Goal: Task Accomplishment & Management: Use online tool/utility

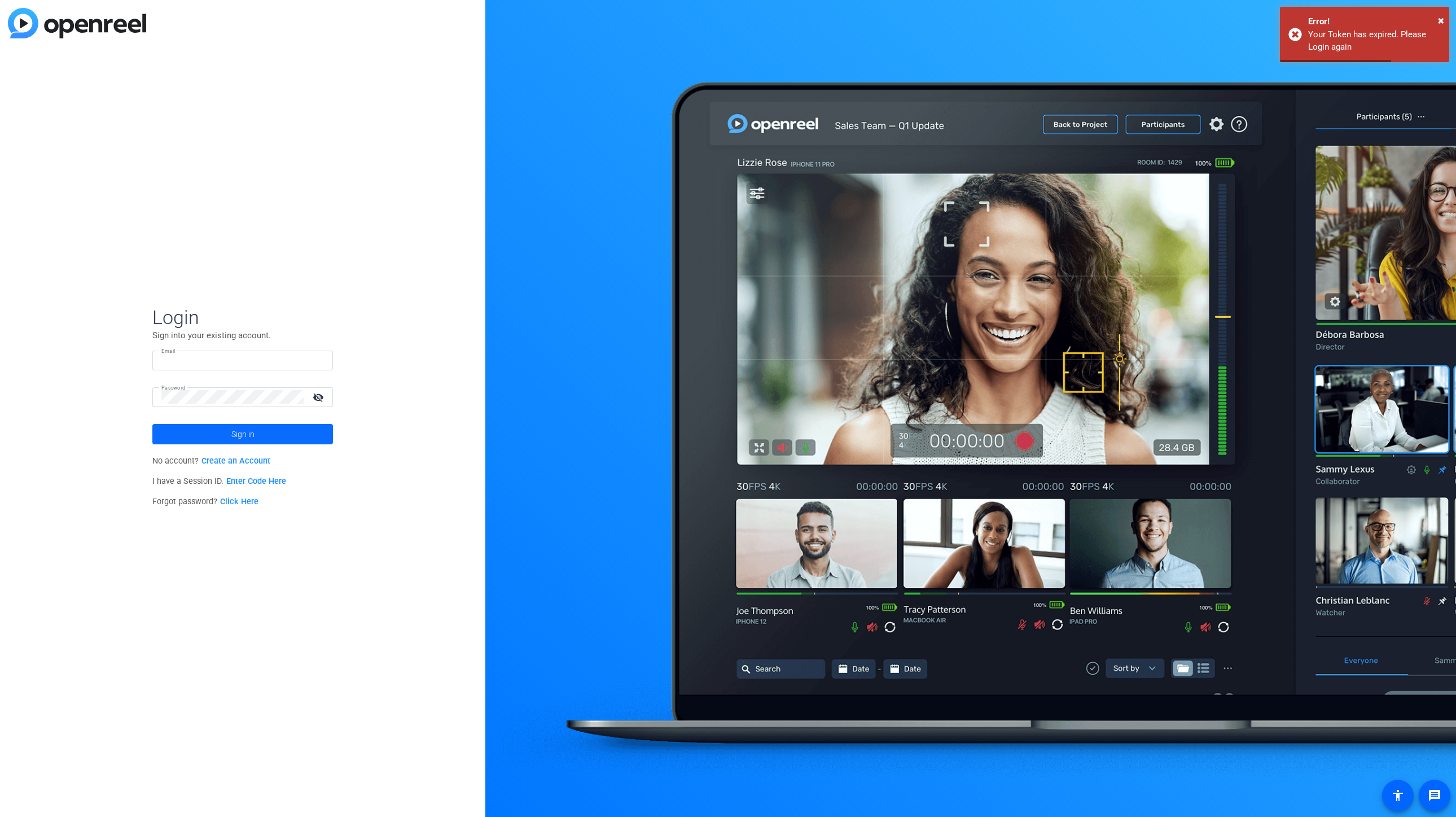
type input "[EMAIL_ADDRESS][DOMAIN_NAME]"
click at [263, 440] on span at bounding box center [242, 434] width 181 height 27
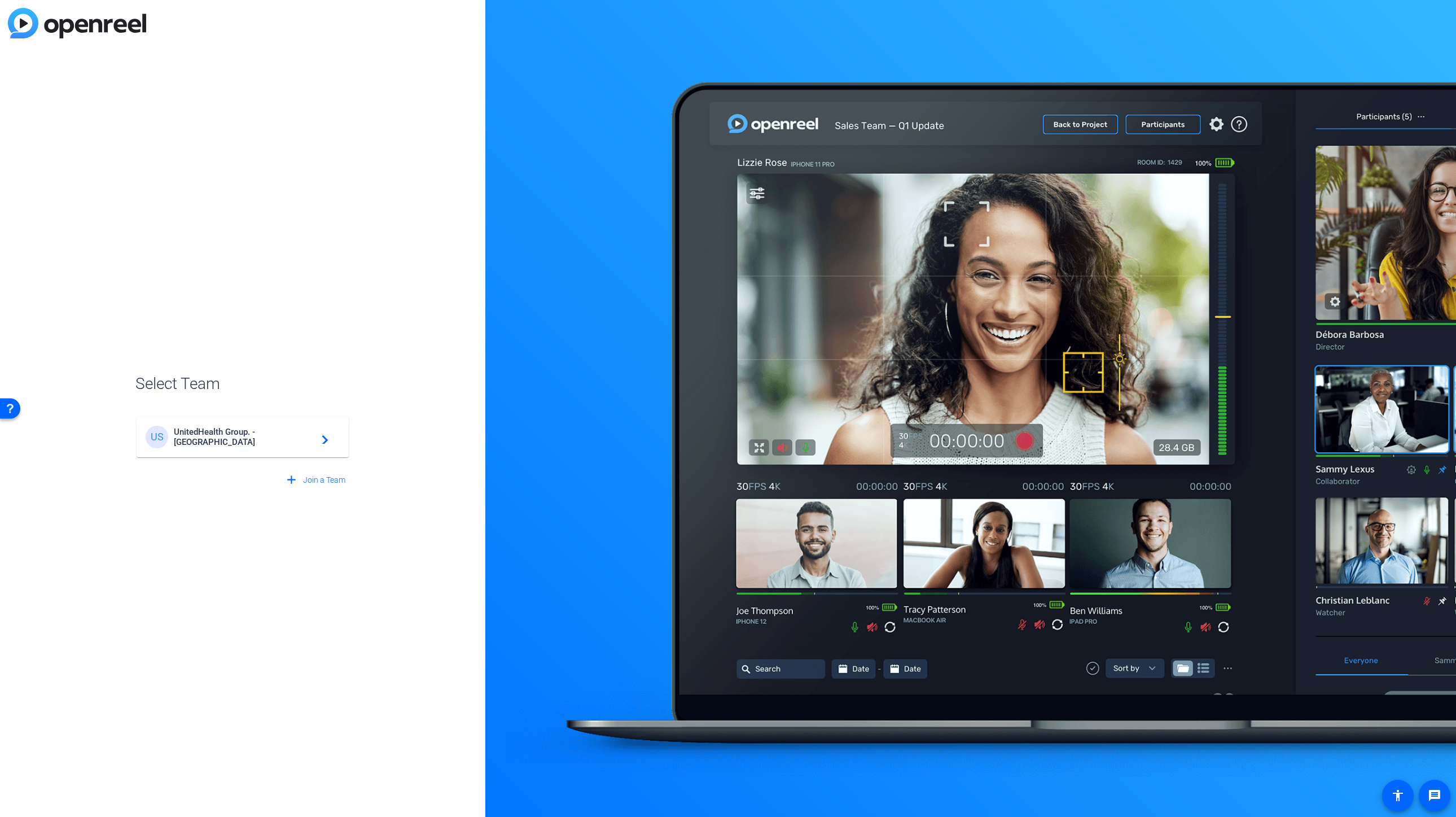
click at [191, 448] on div "US UnitedHealth Group. - Tilt Studios navigate_next" at bounding box center [242, 438] width 194 height 23
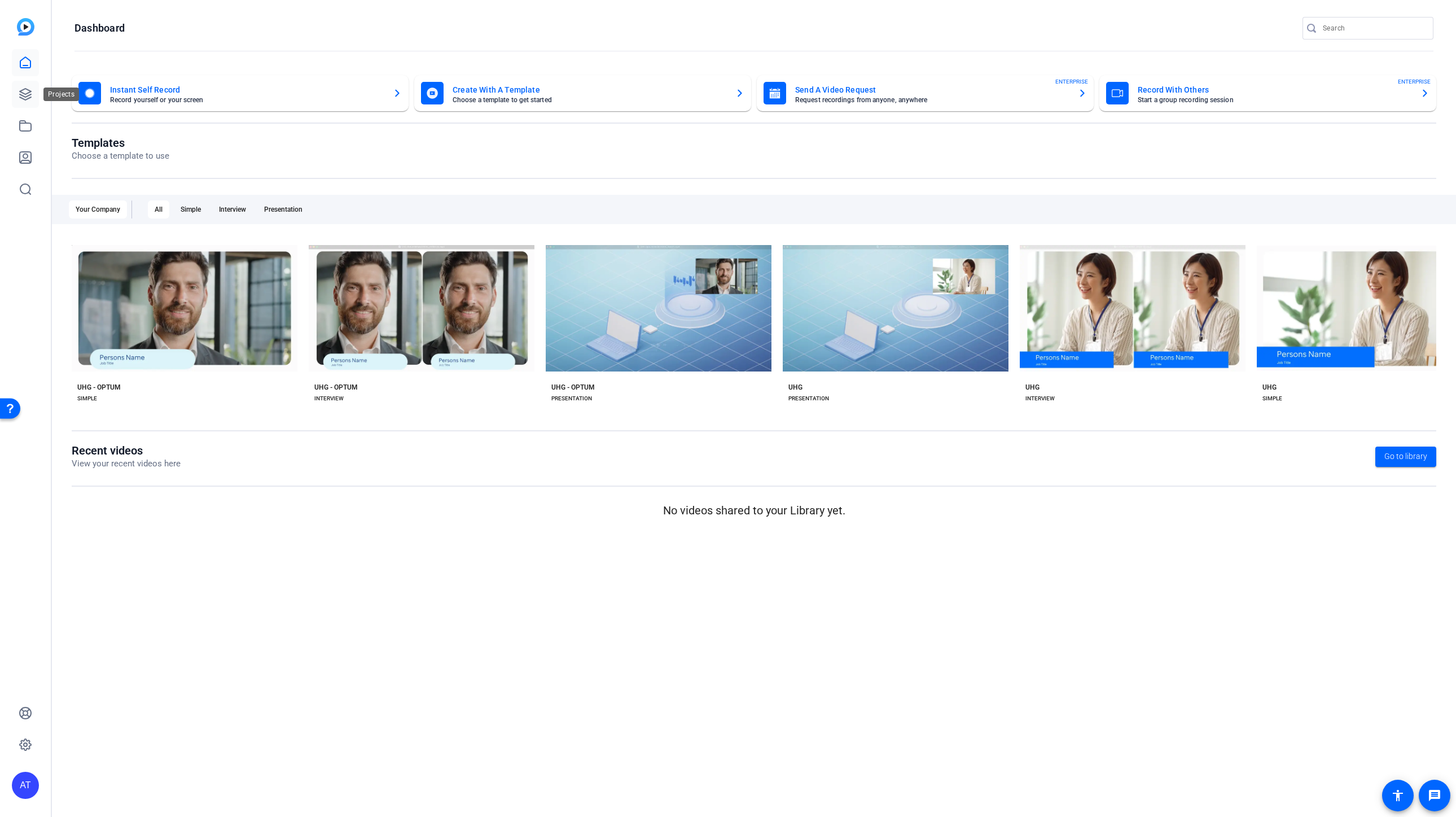
click at [30, 95] on icon at bounding box center [26, 95] width 11 height 11
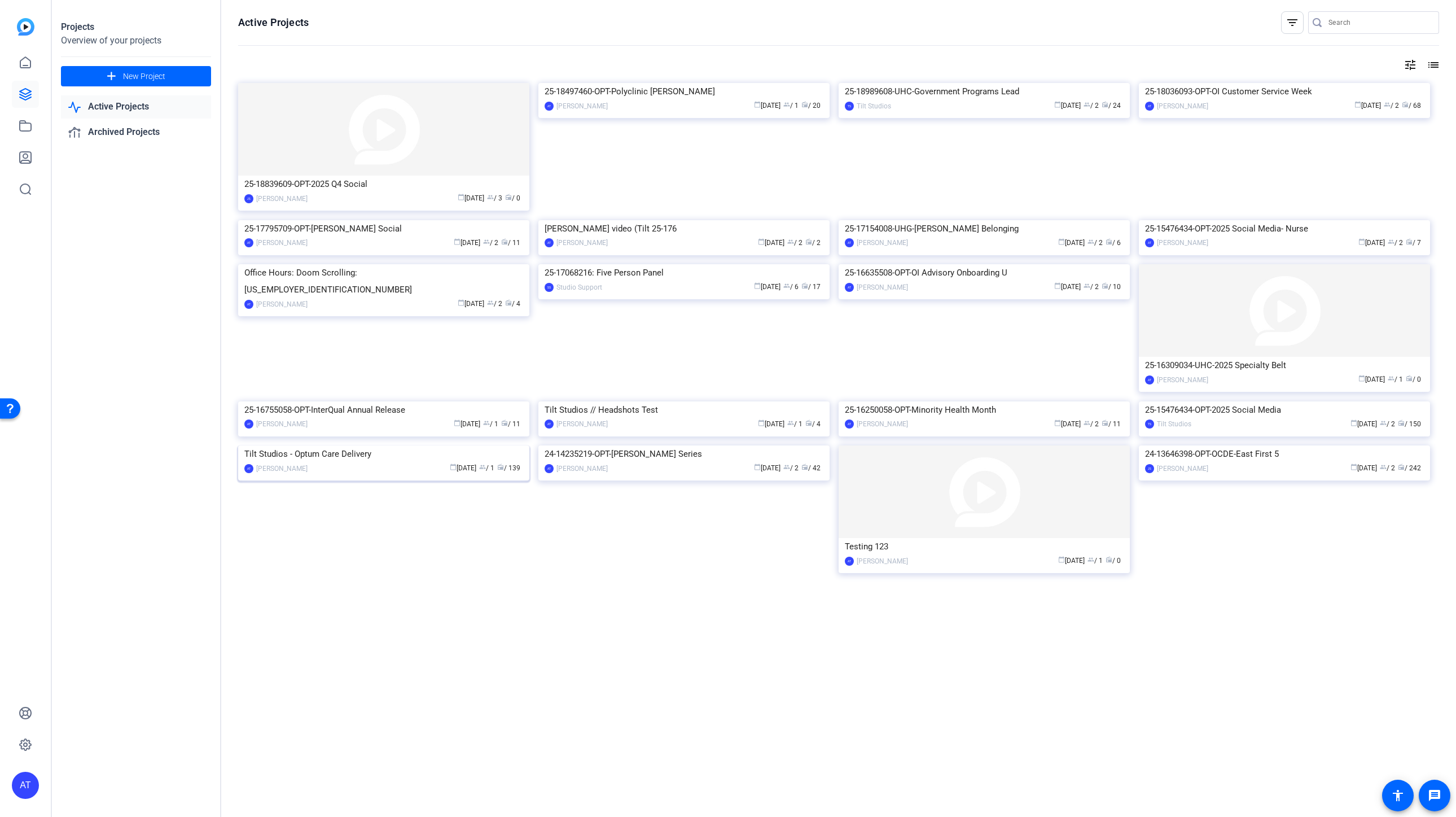
click at [349, 463] on div "Tilt Studios - Optum Care Delivery" at bounding box center [383, 454] width 279 height 17
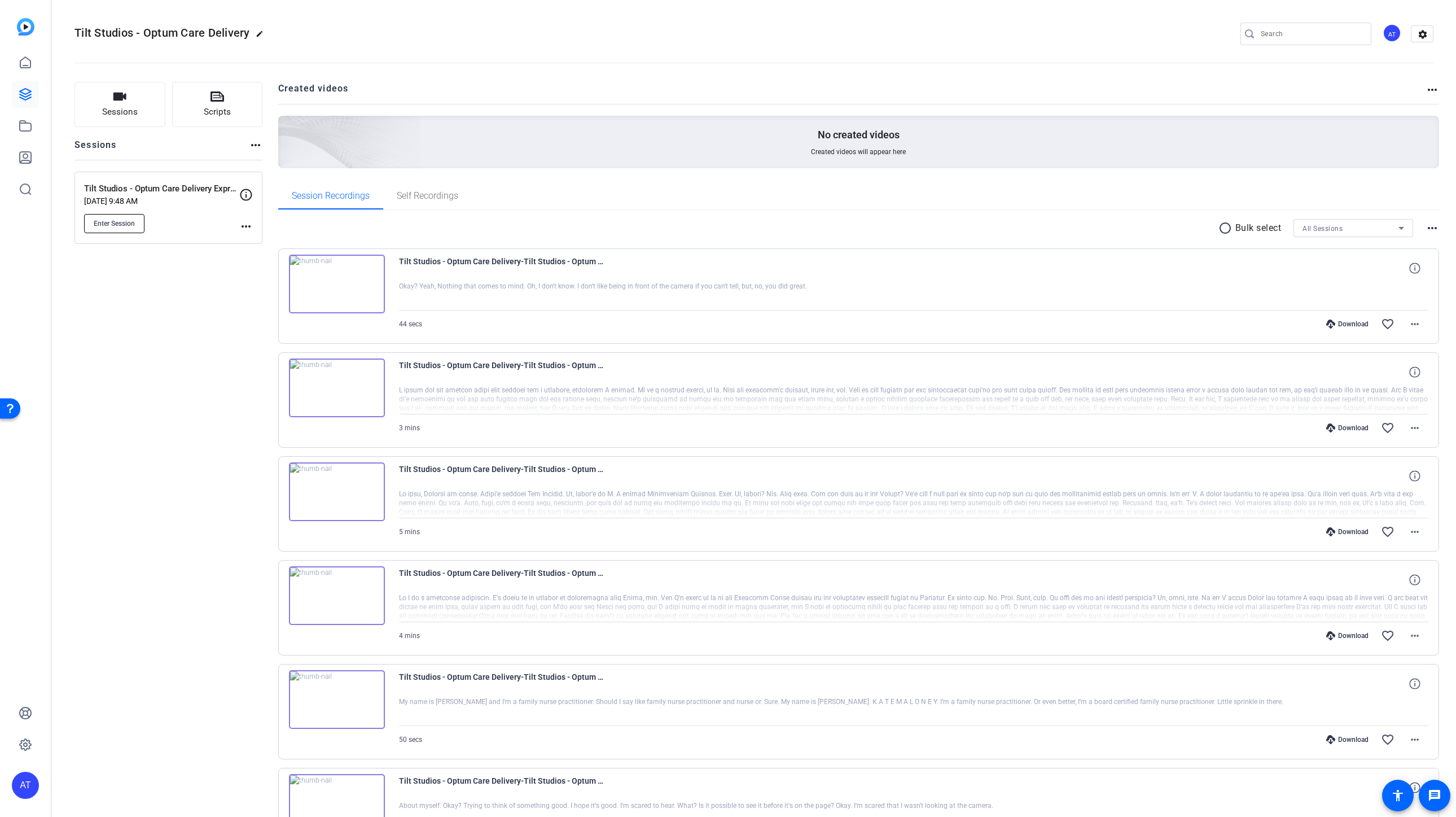
click at [119, 221] on span "Enter Session" at bounding box center [114, 223] width 41 height 9
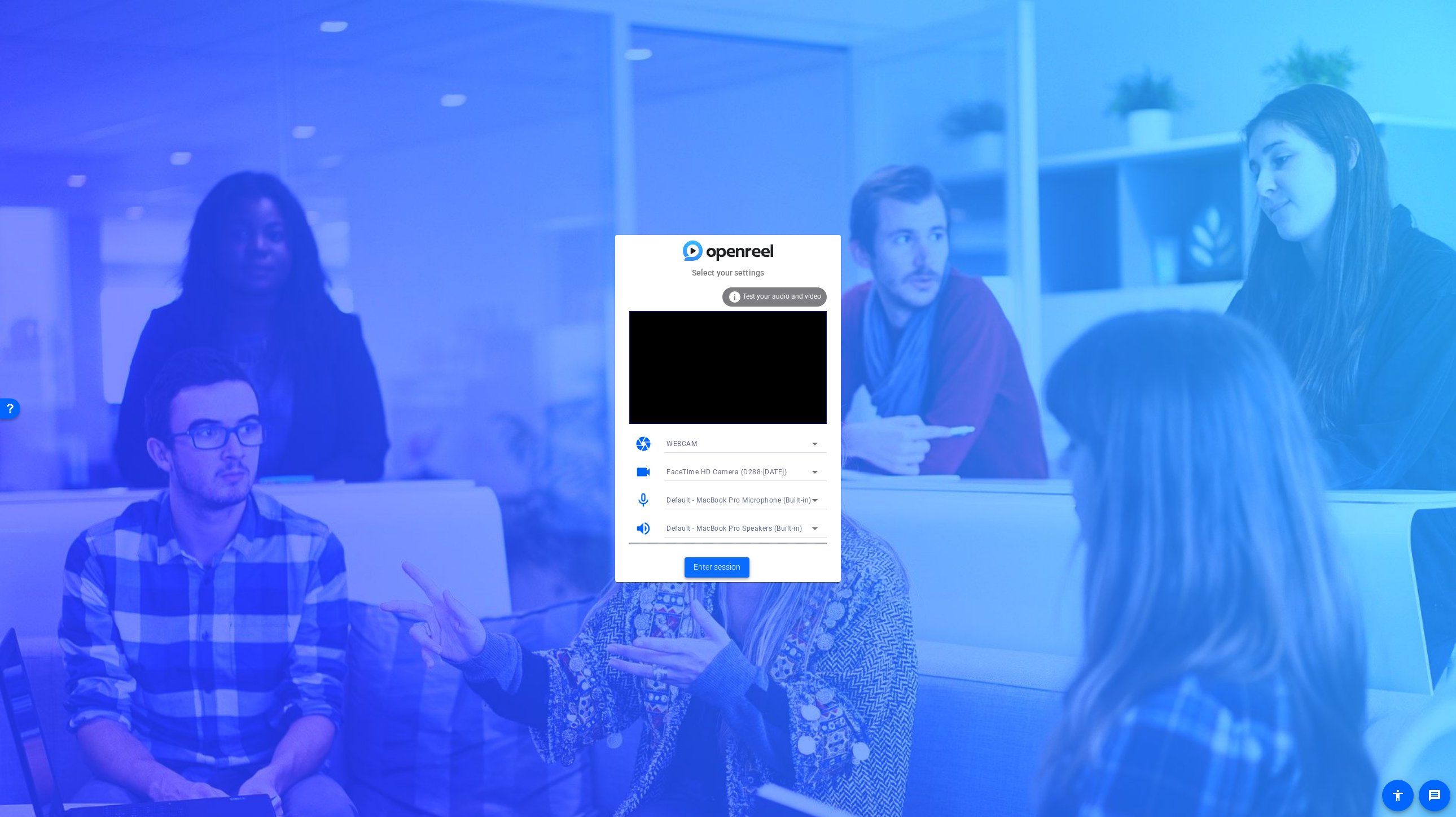
click at [726, 571] on span "Enter session" at bounding box center [717, 567] width 47 height 11
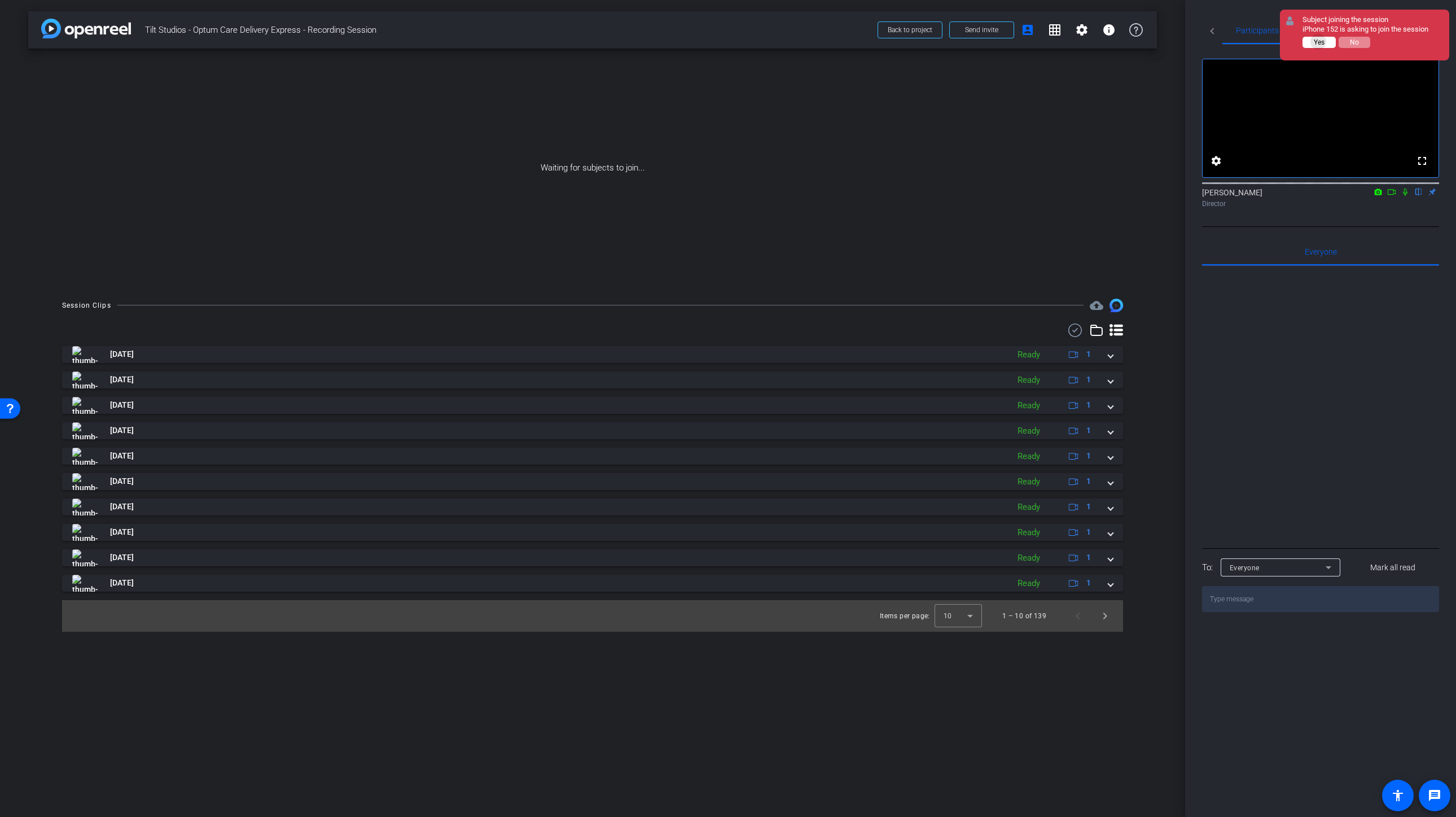
click at [1319, 41] on span "Yes" at bounding box center [1319, 42] width 11 height 8
click at [1314, 45] on span "Yes" at bounding box center [1319, 42] width 11 height 8
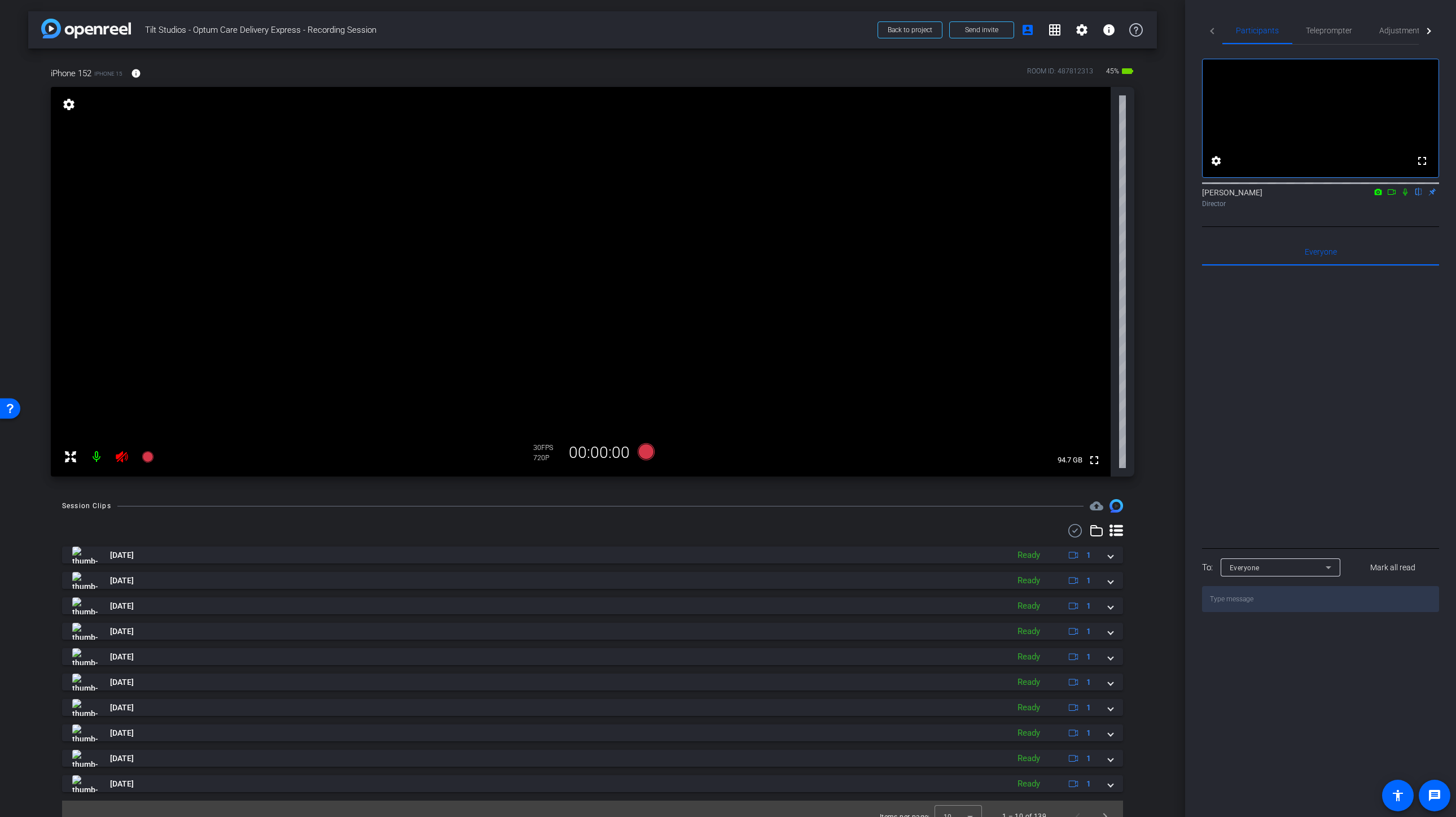
click at [124, 452] on icon at bounding box center [122, 457] width 13 height 13
click at [137, 76] on mat-icon "info" at bounding box center [136, 73] width 11 height 11
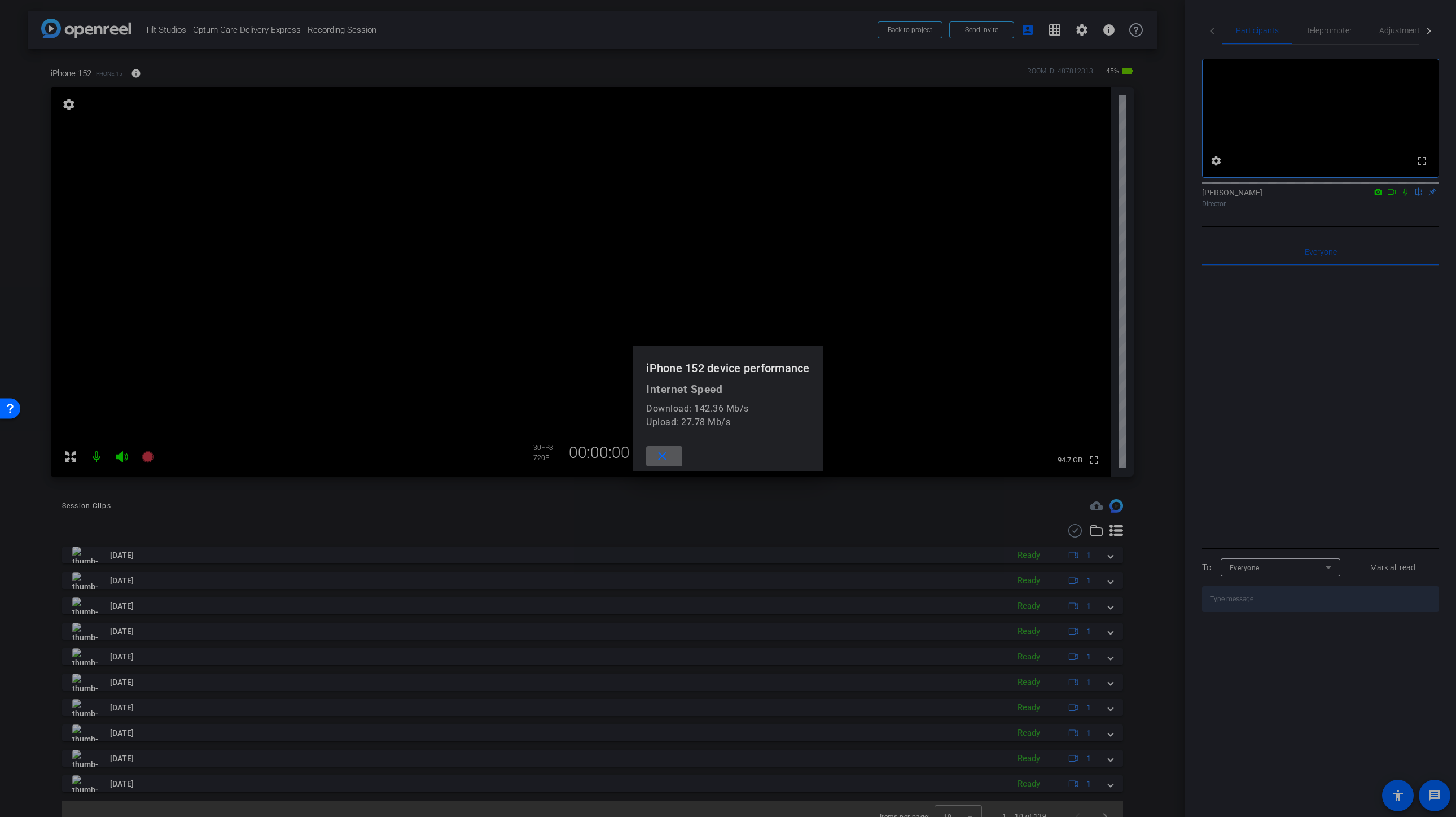
click at [662, 459] on mat-icon "close" at bounding box center [662, 456] width 14 height 14
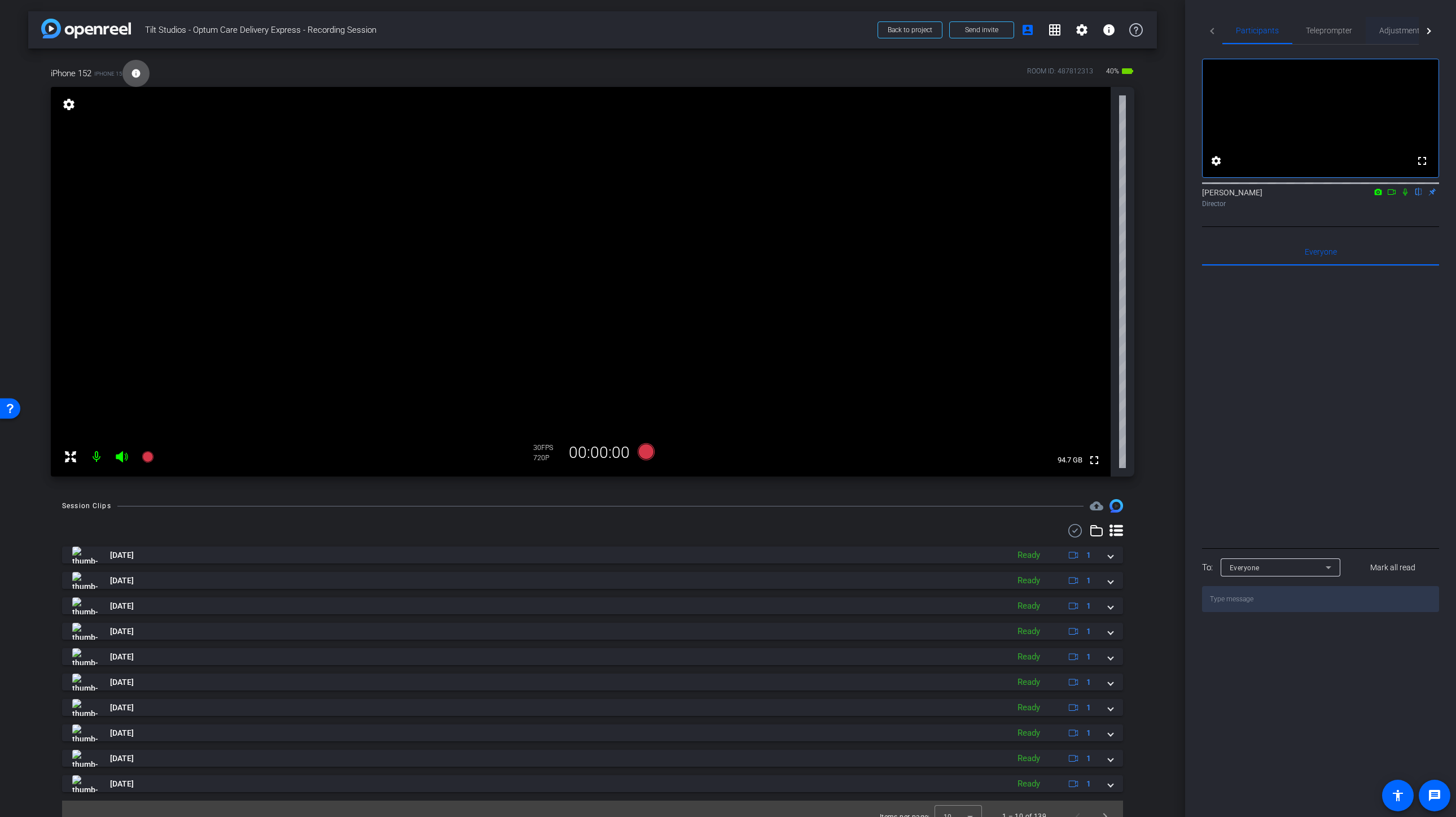
click at [1397, 35] on span "Adjustments" at bounding box center [1401, 31] width 45 height 27
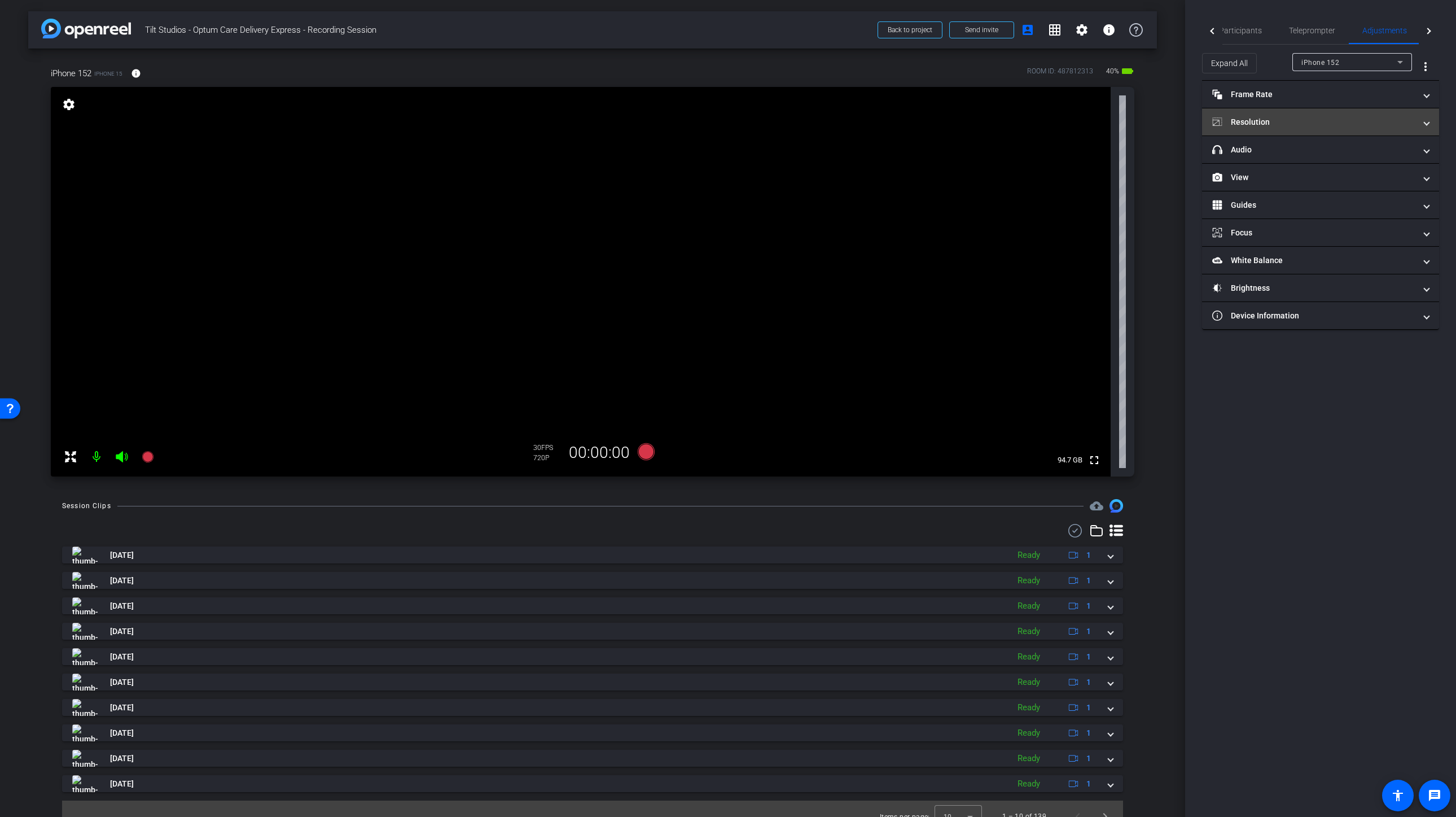
click at [1297, 118] on mat-panel-title "Resolution" at bounding box center [1314, 122] width 203 height 11
click at [1378, 166] on div "4k" at bounding box center [1376, 165] width 30 height 19
click at [141, 75] on mat-icon "info" at bounding box center [136, 73] width 11 height 11
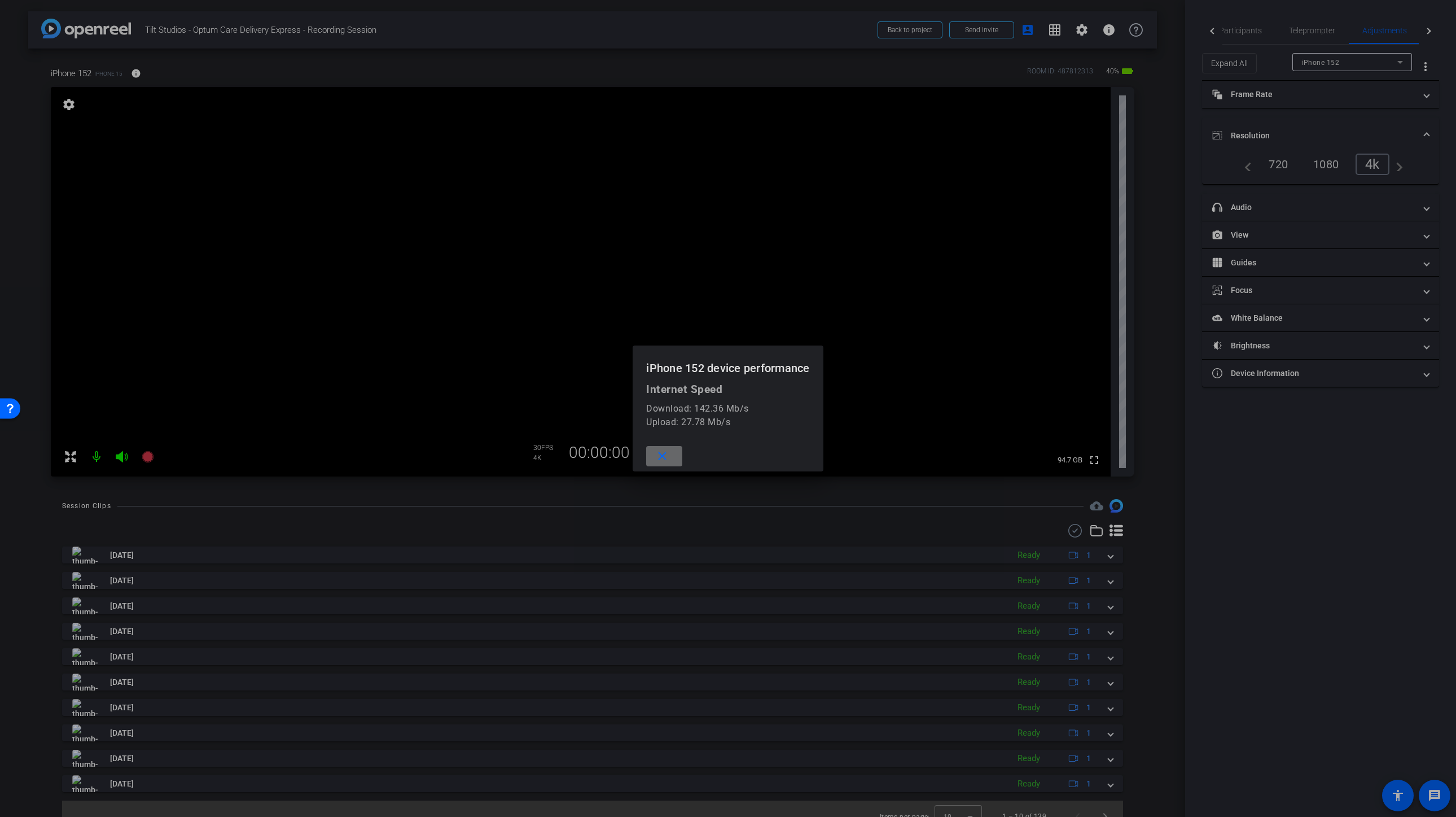
click at [663, 460] on mat-icon "close" at bounding box center [662, 456] width 14 height 14
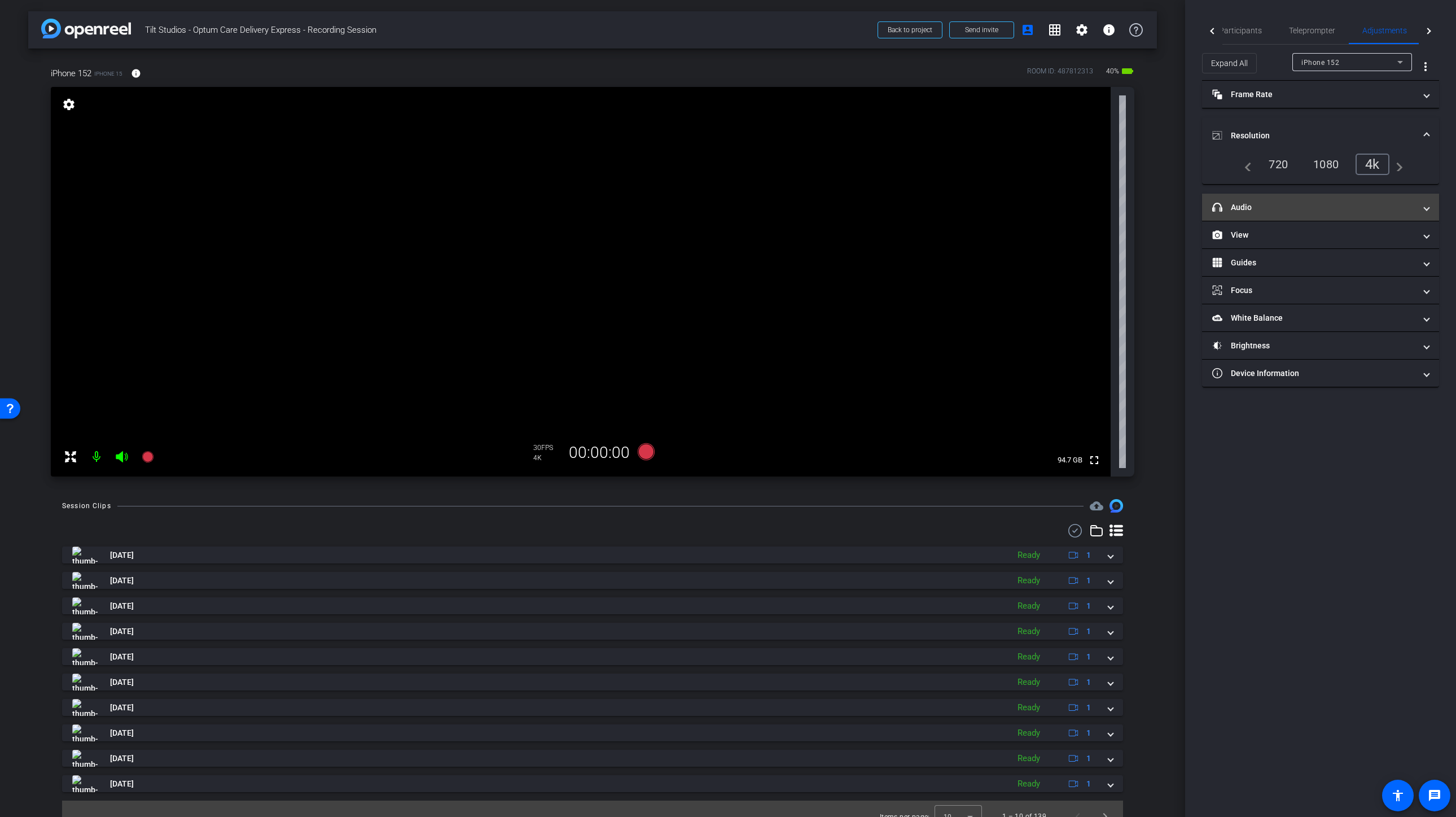
click at [1270, 207] on mat-panel-title "headphone icon Audio" at bounding box center [1314, 208] width 203 height 11
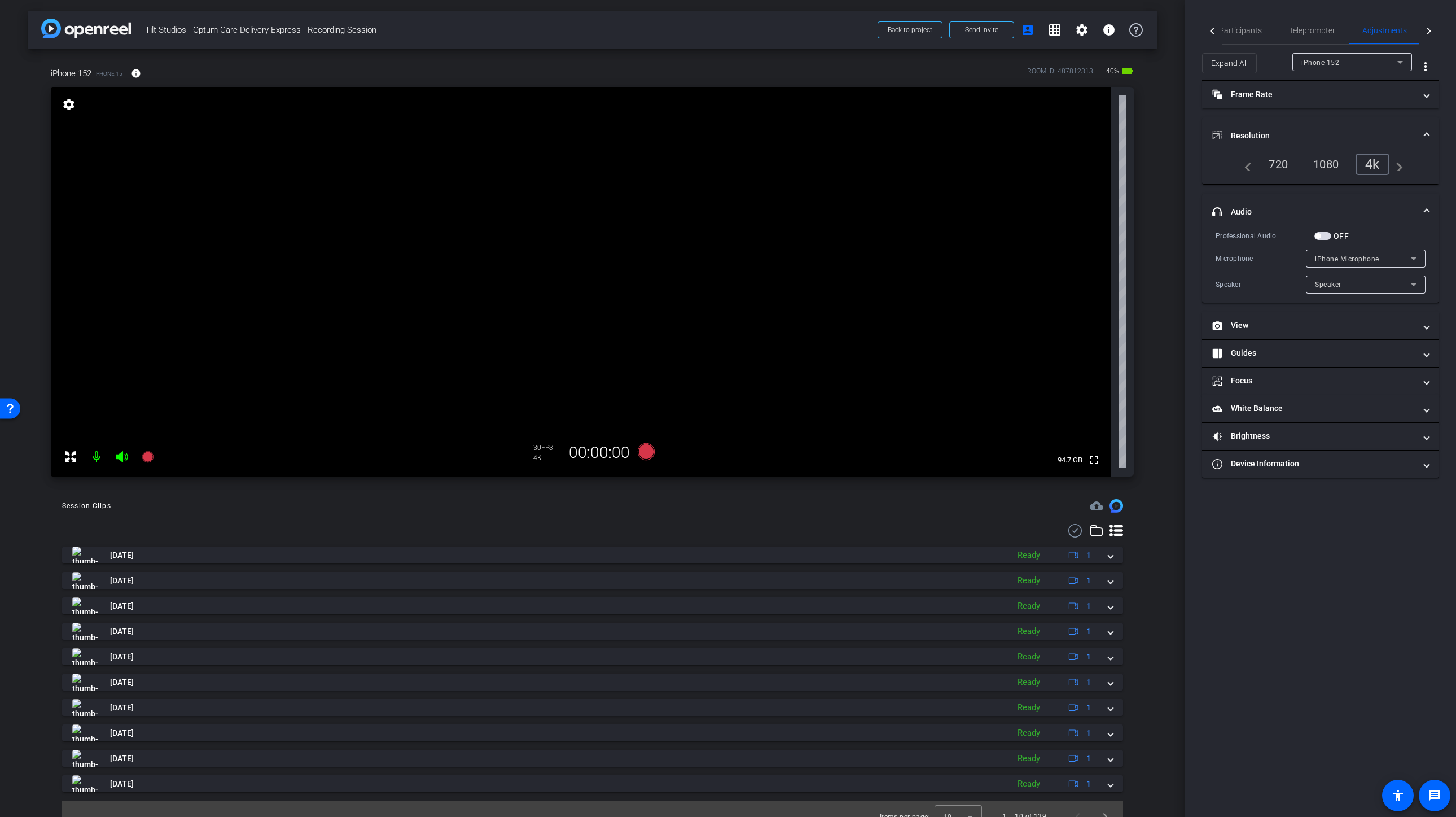
click at [1352, 260] on span "iPhone Microphone" at bounding box center [1347, 260] width 64 height 8
click at [1374, 223] on div at bounding box center [728, 408] width 1456 height 817
click at [1307, 29] on span "Teleprompter" at bounding box center [1312, 31] width 46 height 8
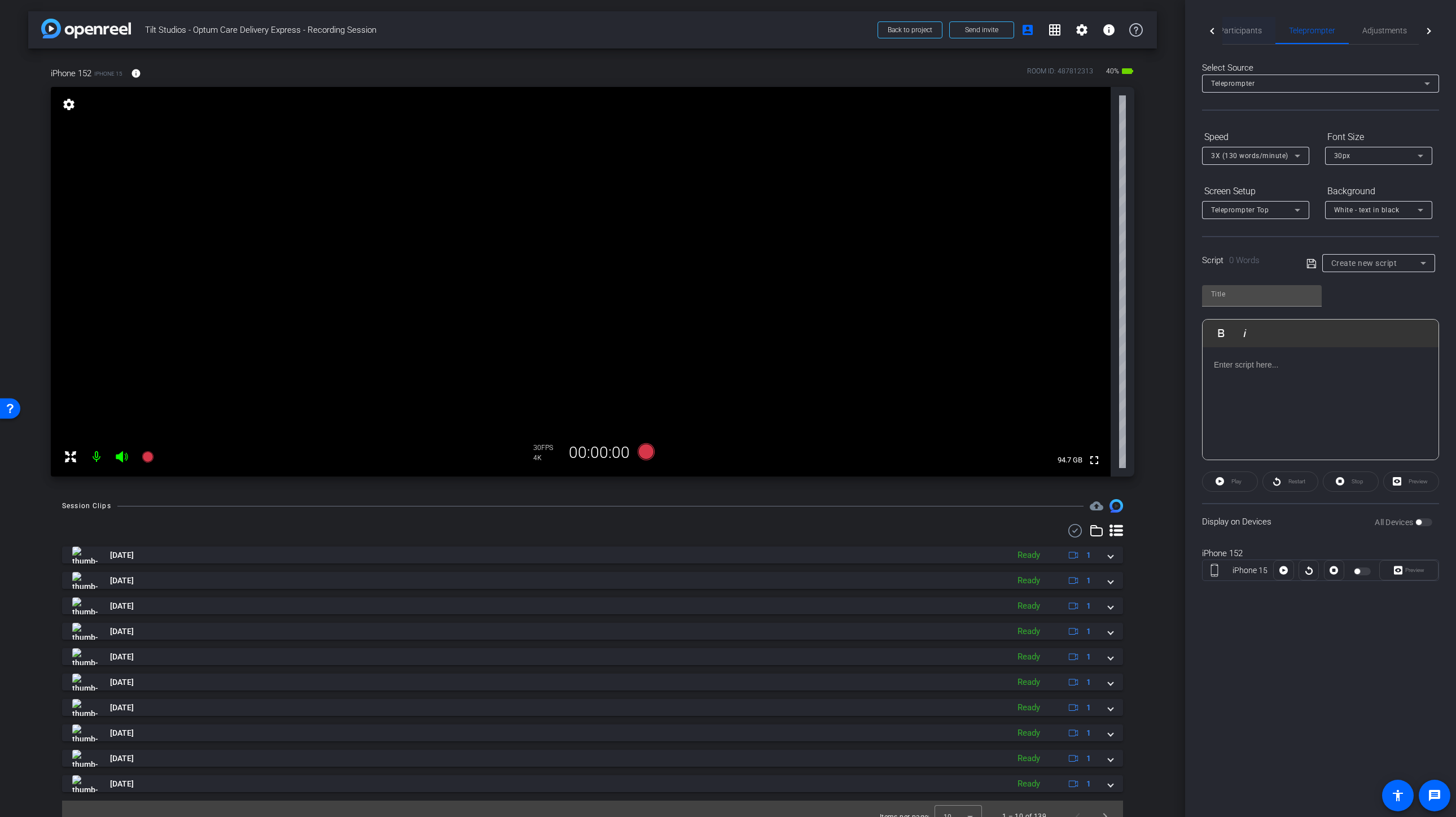
click at [1249, 31] on span "Participants" at bounding box center [1241, 31] width 43 height 8
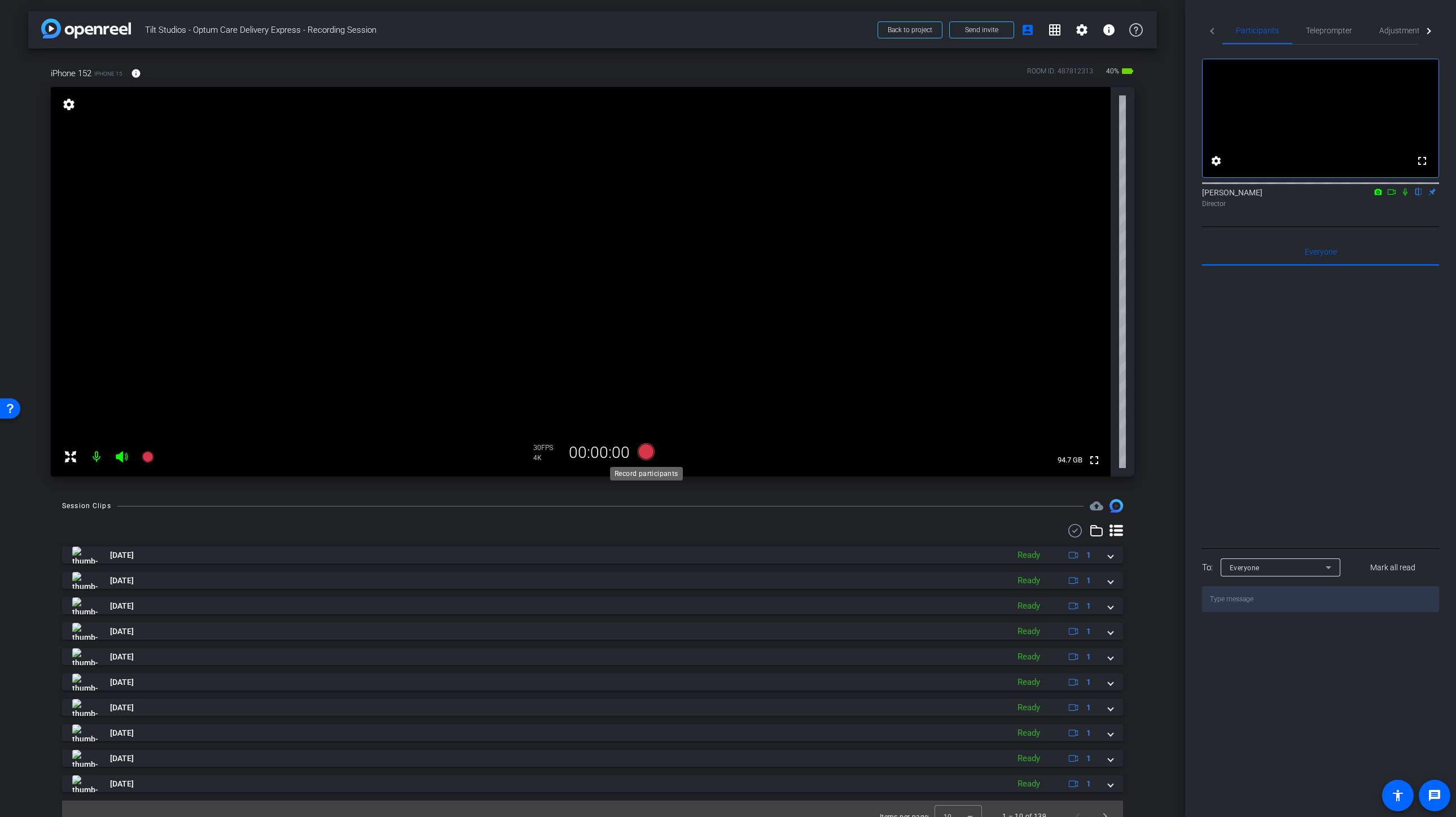
click at [647, 456] on icon at bounding box center [646, 452] width 17 height 17
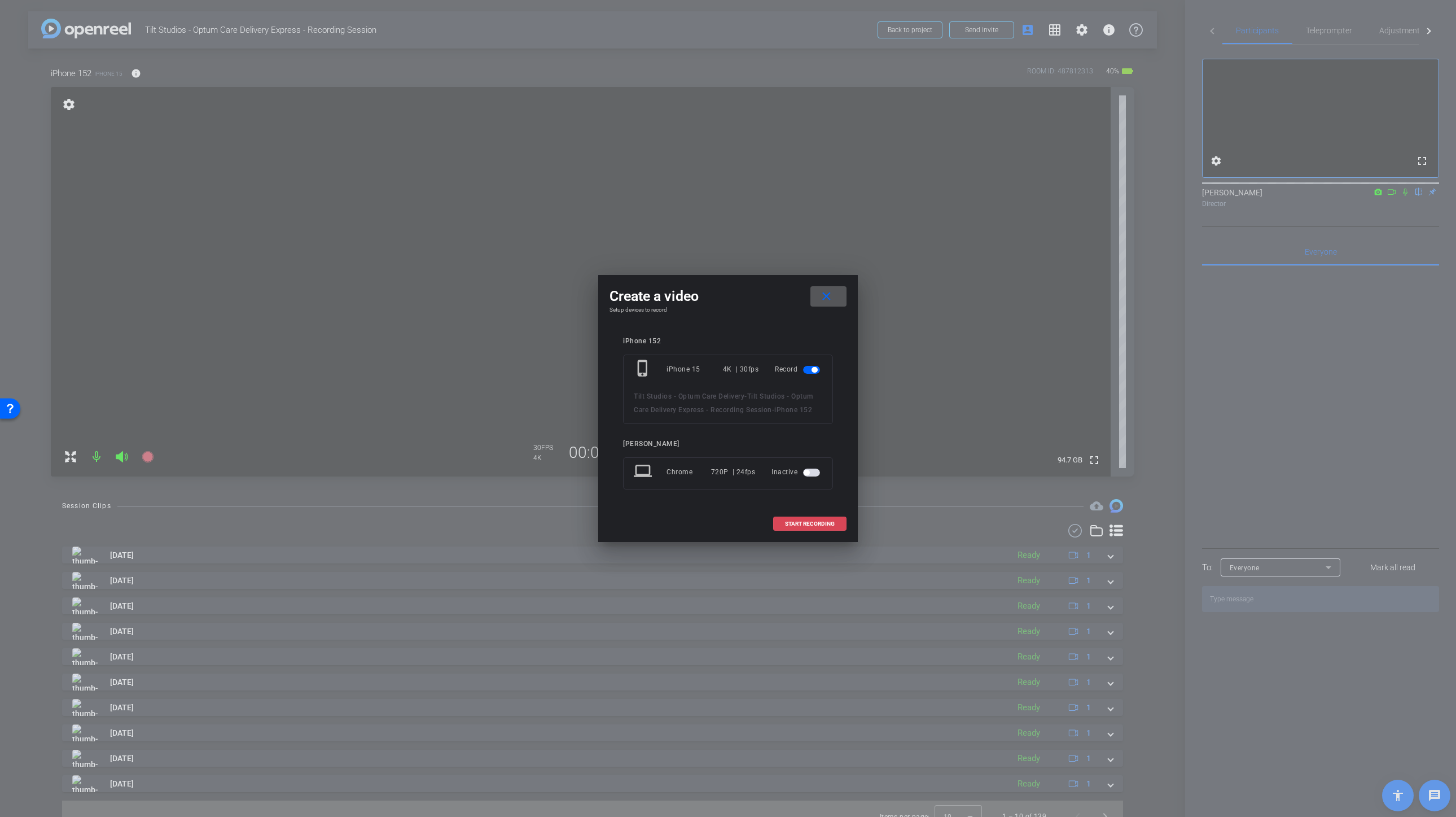
click at [795, 526] on span "START RECORDING" at bounding box center [810, 524] width 50 height 6
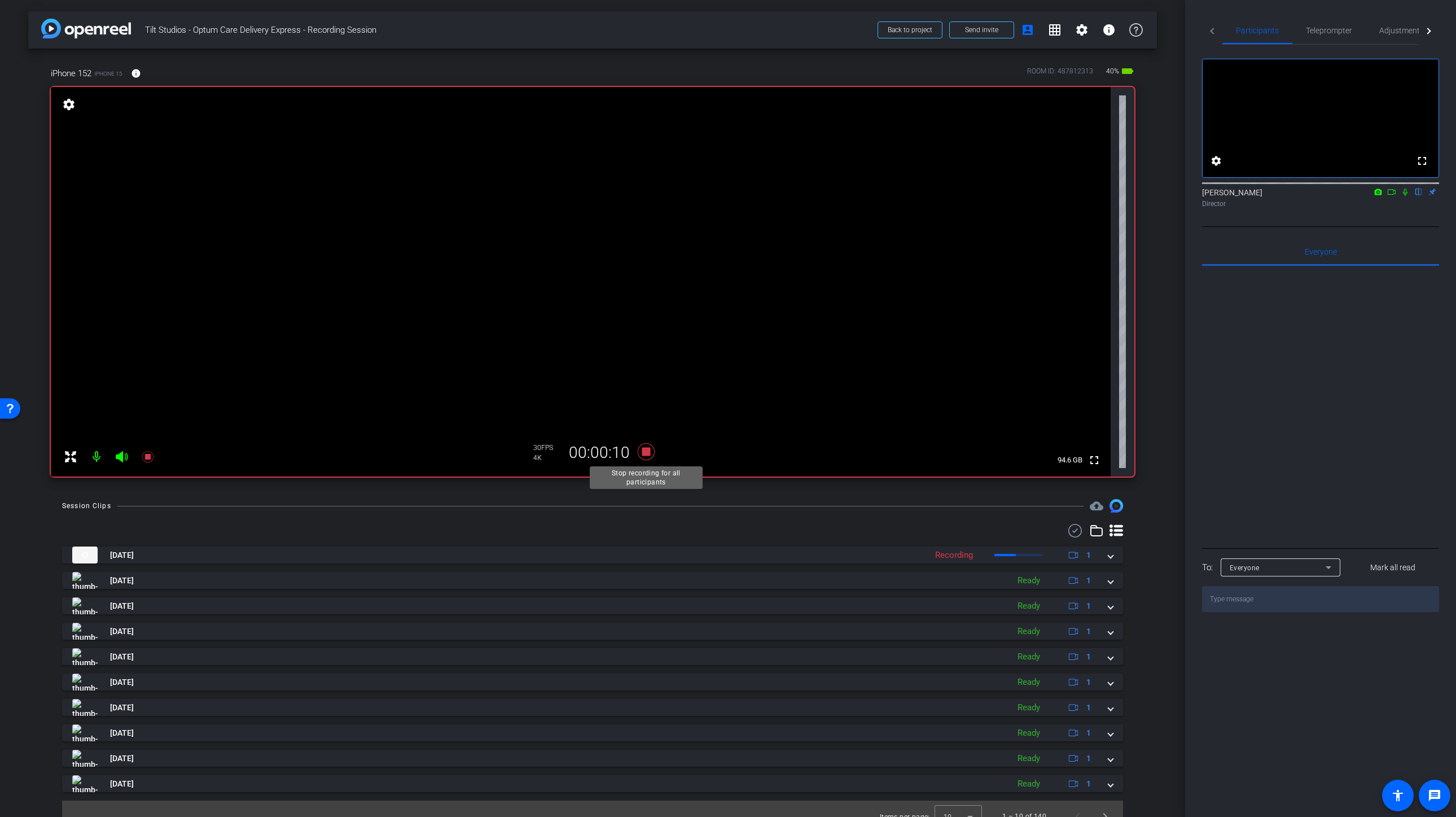
click at [643, 453] on icon at bounding box center [646, 452] width 17 height 17
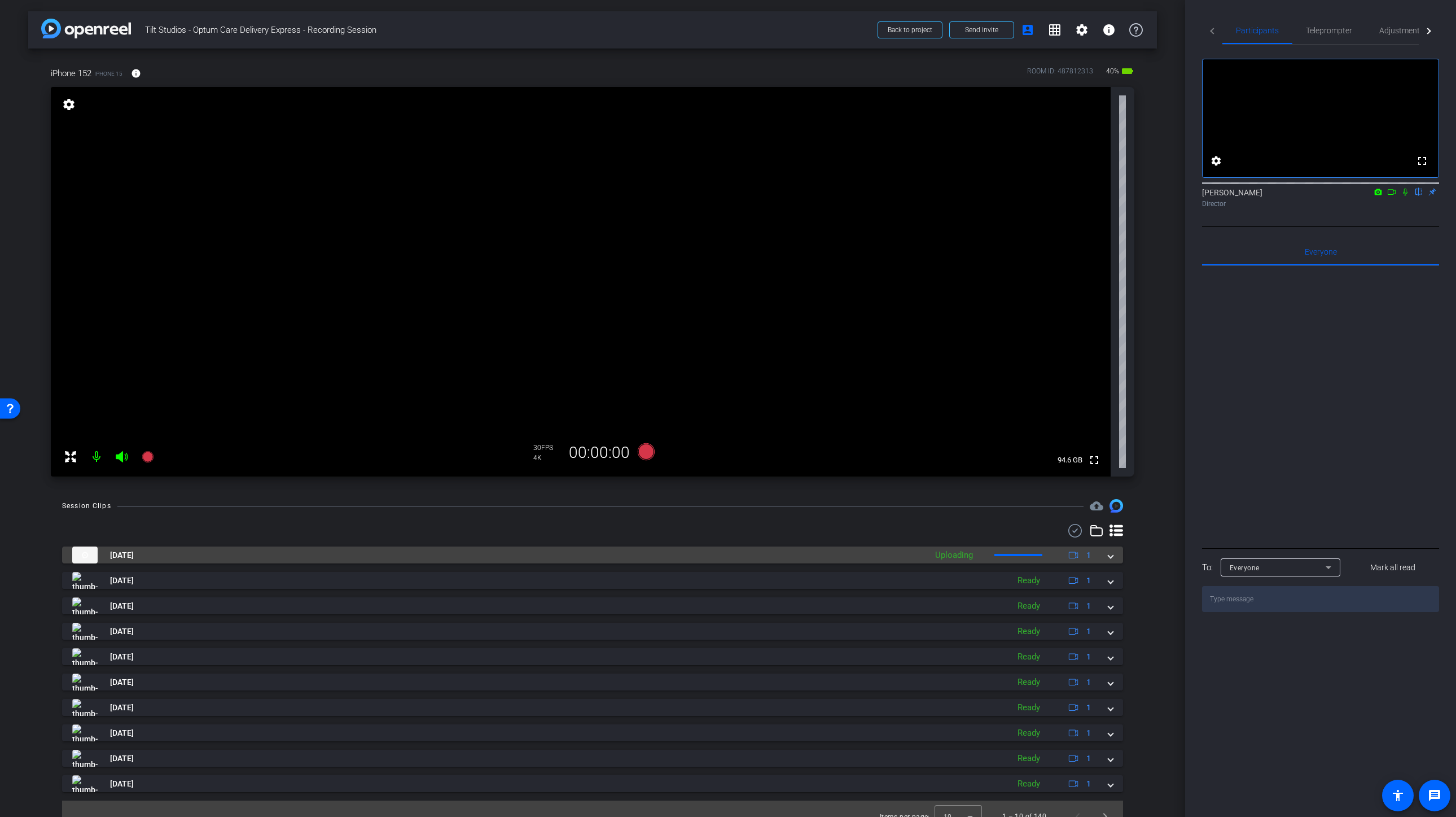
click at [1111, 557] on span at bounding box center [1110, 556] width 5 height 11
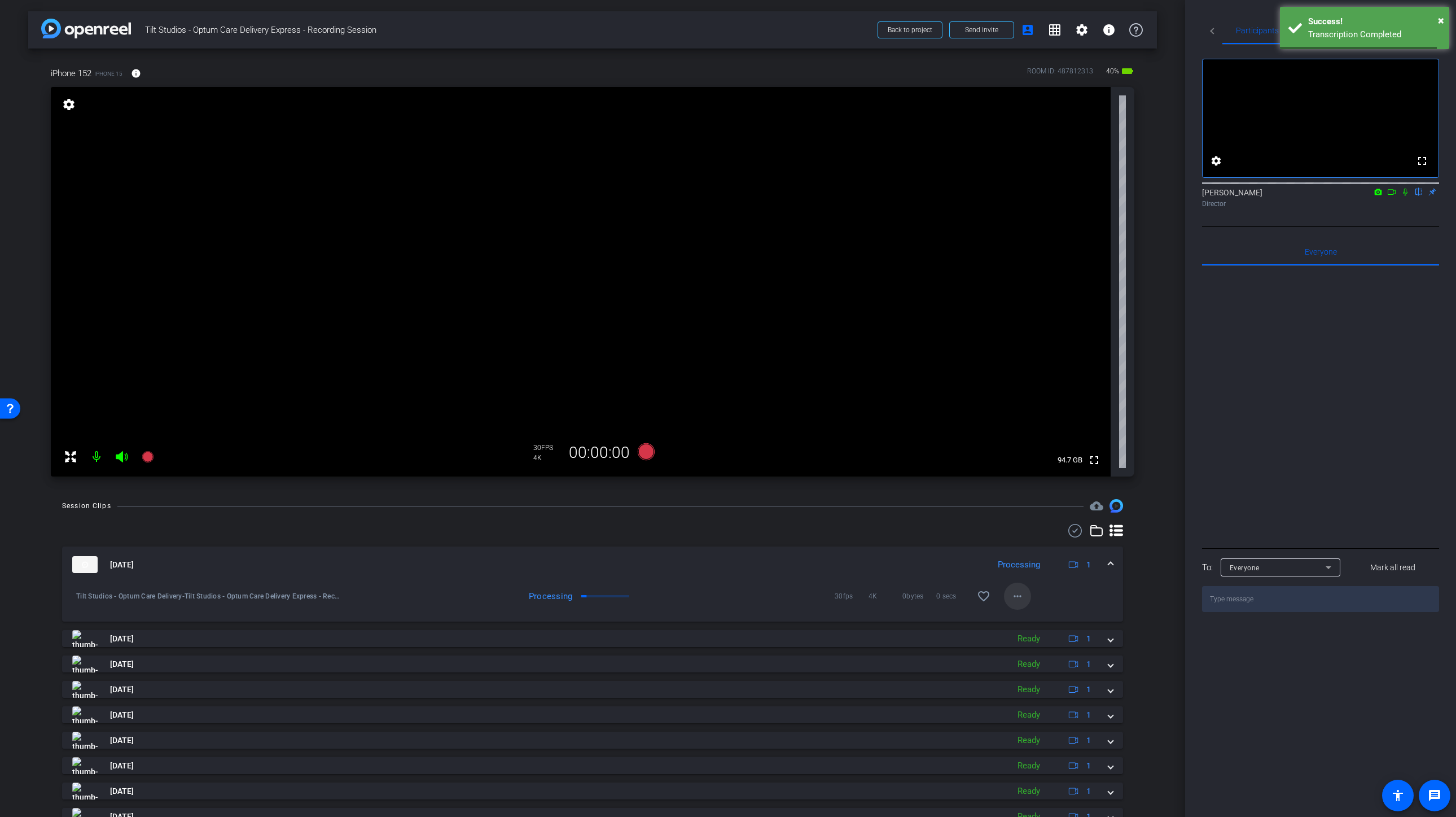
click at [1018, 596] on mat-icon "more_horiz" at bounding box center [1018, 597] width 13 height 13
click at [892, 626] on div at bounding box center [728, 408] width 1456 height 817
click at [1014, 600] on mat-icon "more_horiz" at bounding box center [1018, 597] width 13 height 13
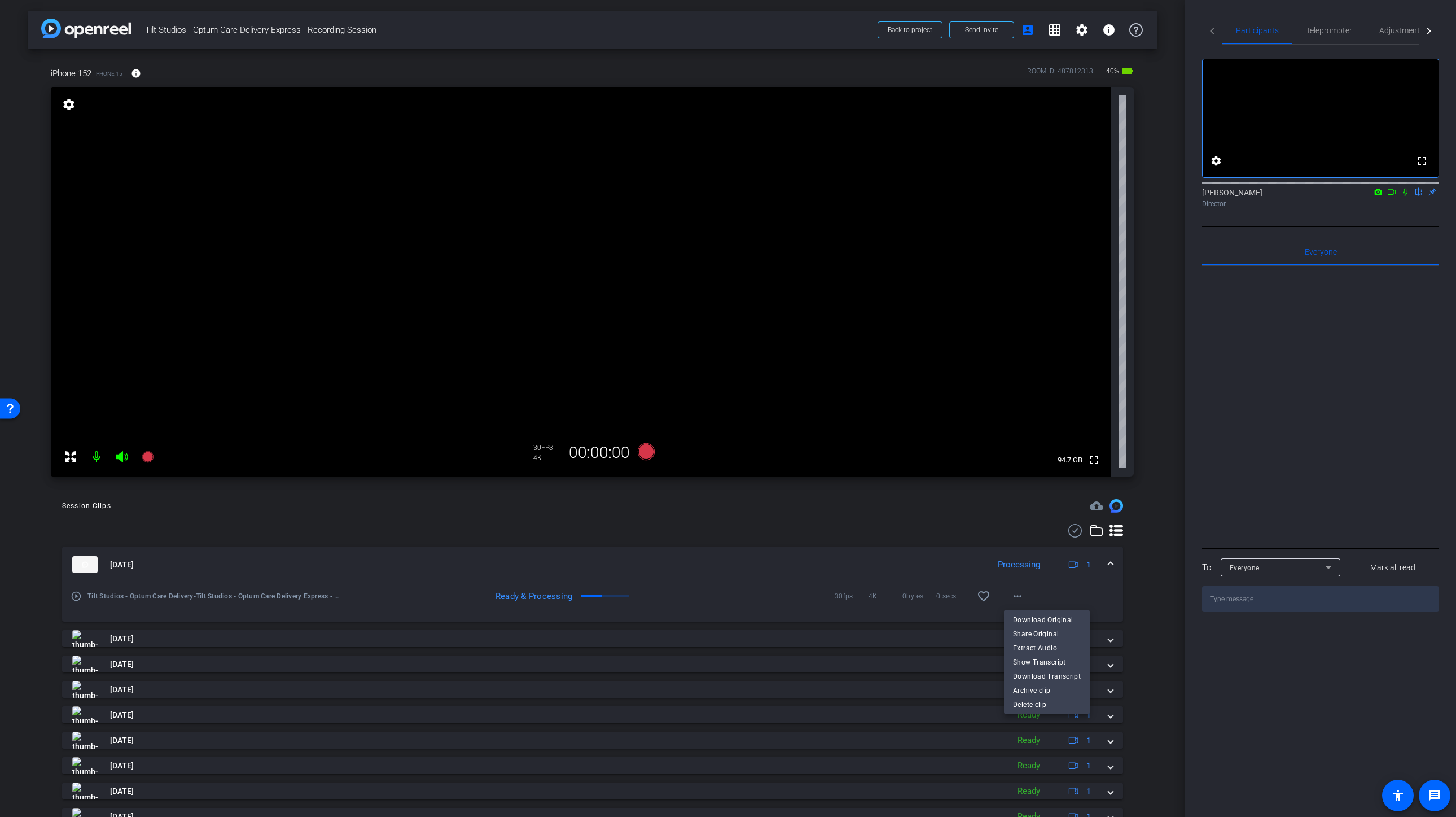
click at [547, 579] on div at bounding box center [728, 408] width 1456 height 817
click at [647, 456] on icon at bounding box center [646, 452] width 17 height 17
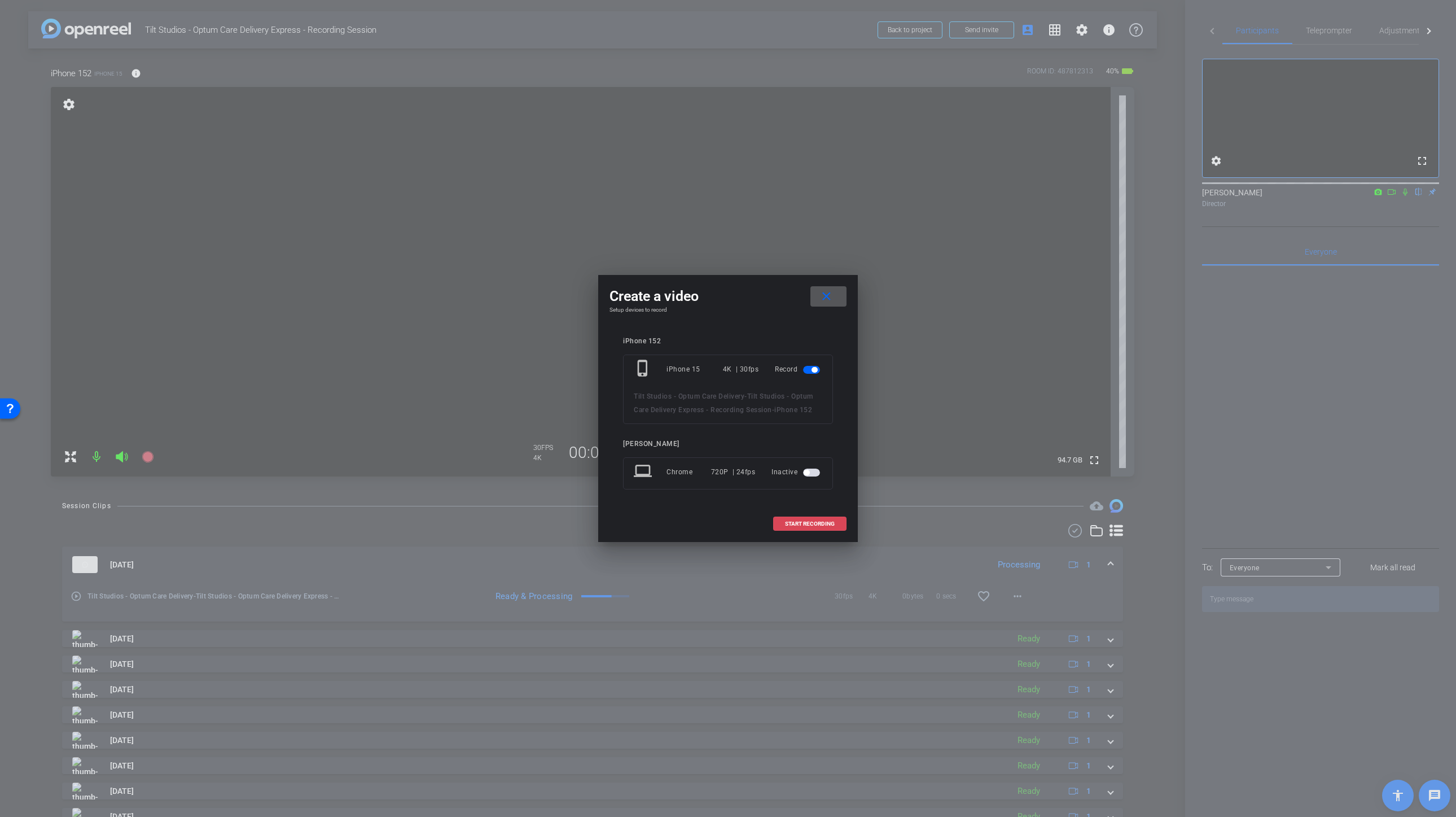
click at [819, 528] on span at bounding box center [809, 524] width 72 height 27
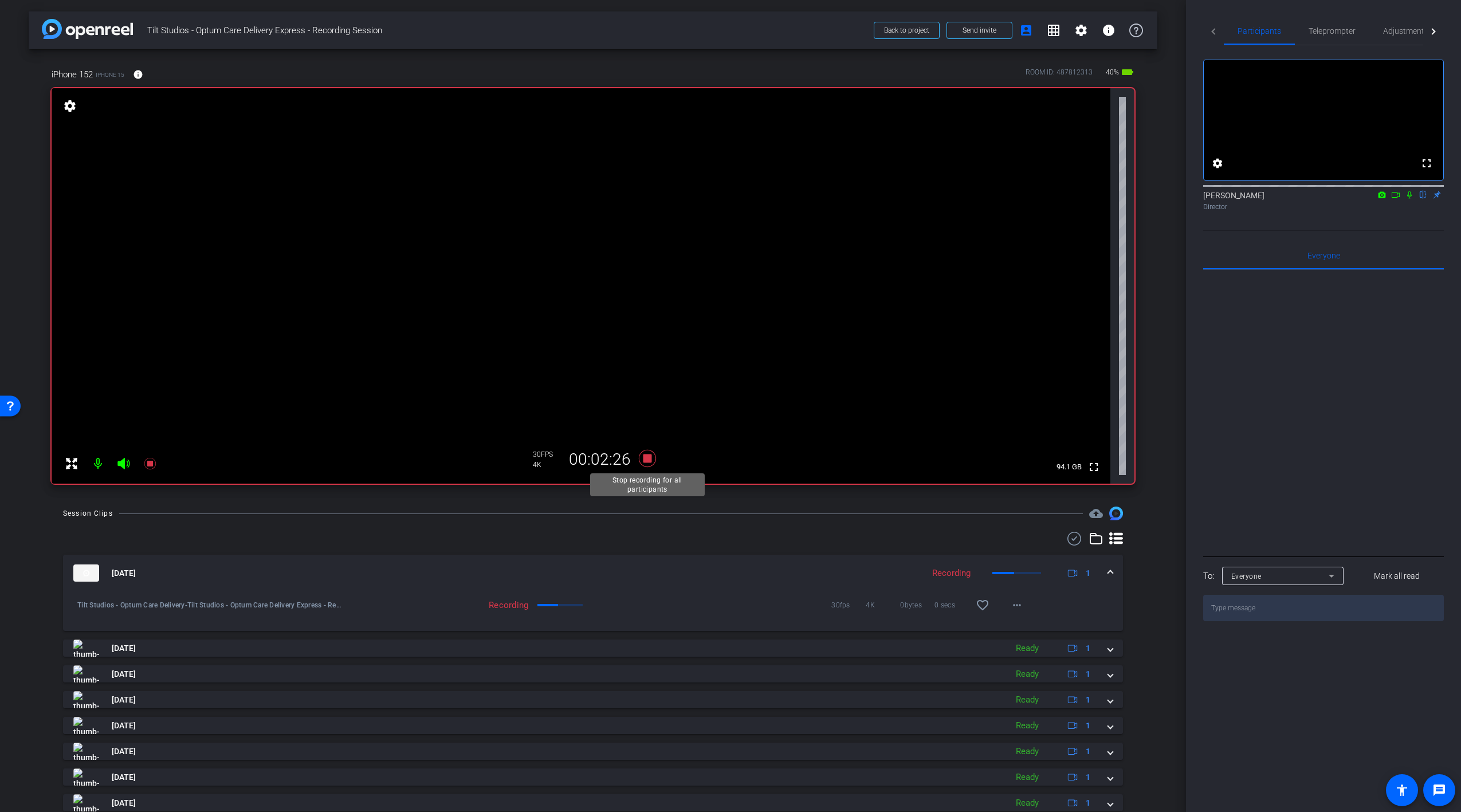
click at [646, 457] on icon at bounding box center [648, 458] width 17 height 17
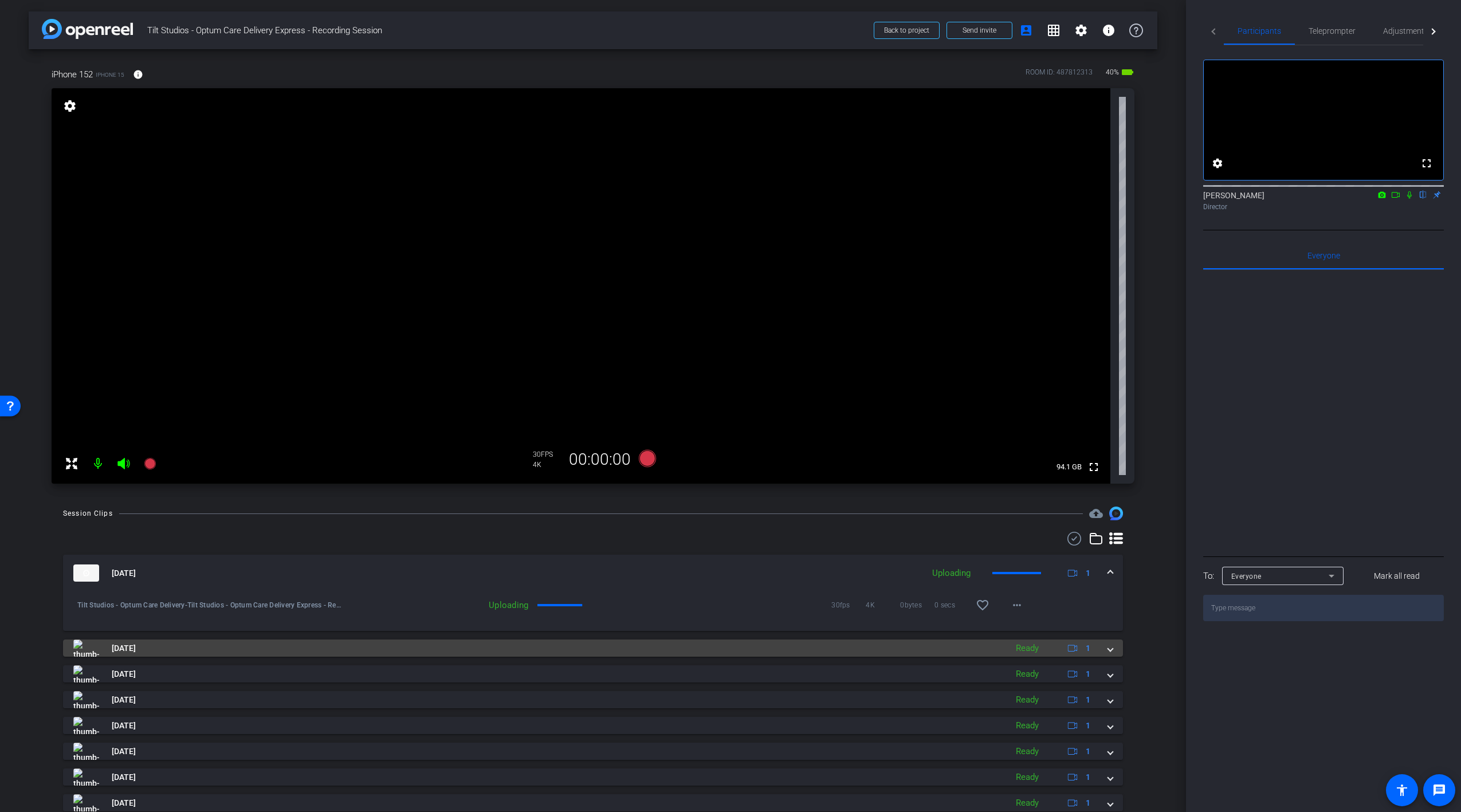
click at [1112, 651] on mat-expansion-panel-header "Sep 25, 2025 Ready 1" at bounding box center [593, 648] width 1060 height 17
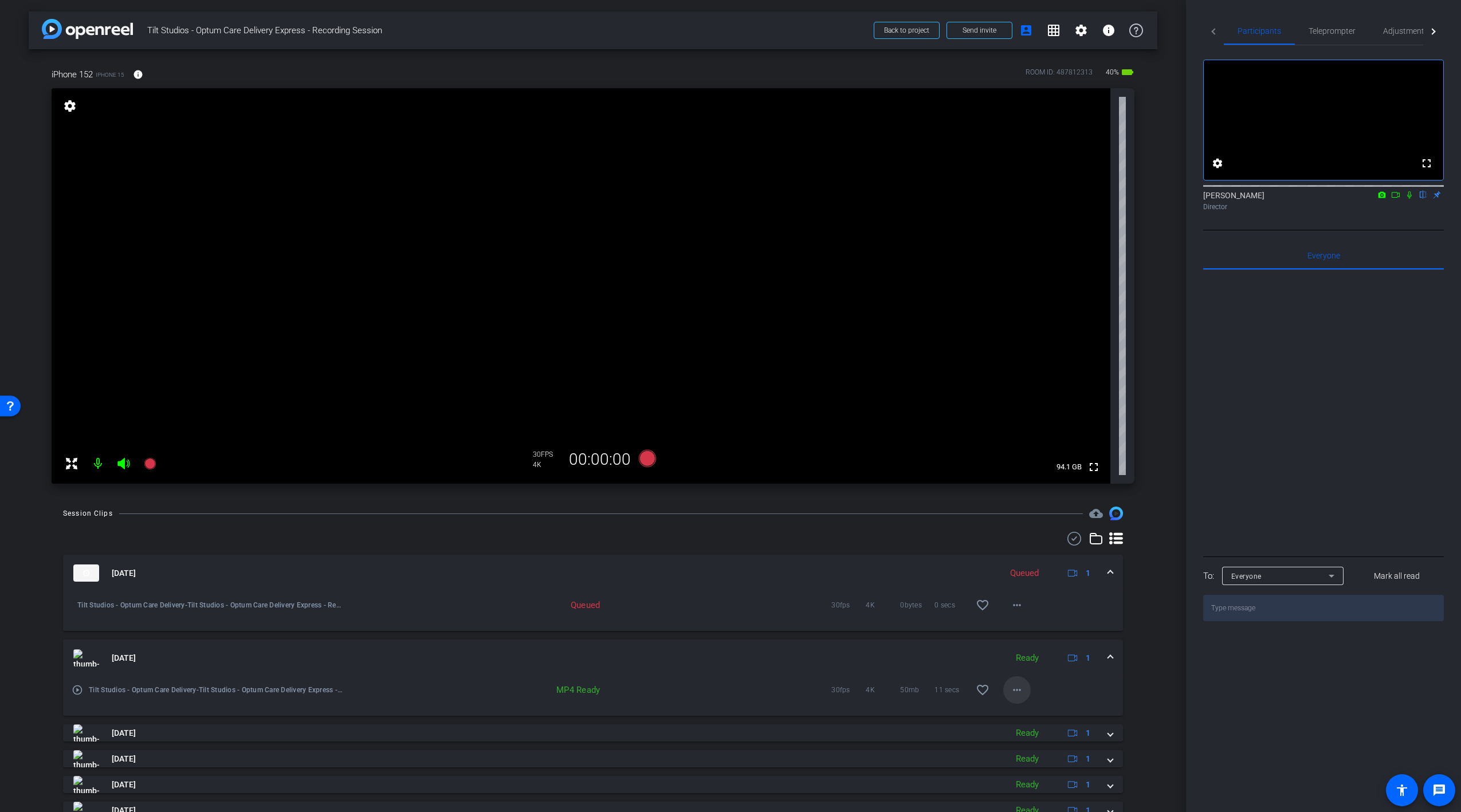
click at [1016, 690] on mat-icon "more_horiz" at bounding box center [1017, 690] width 14 height 14
click at [1044, 567] on span "Download MP4" at bounding box center [1046, 566] width 69 height 14
click at [653, 457] on icon at bounding box center [648, 458] width 17 height 17
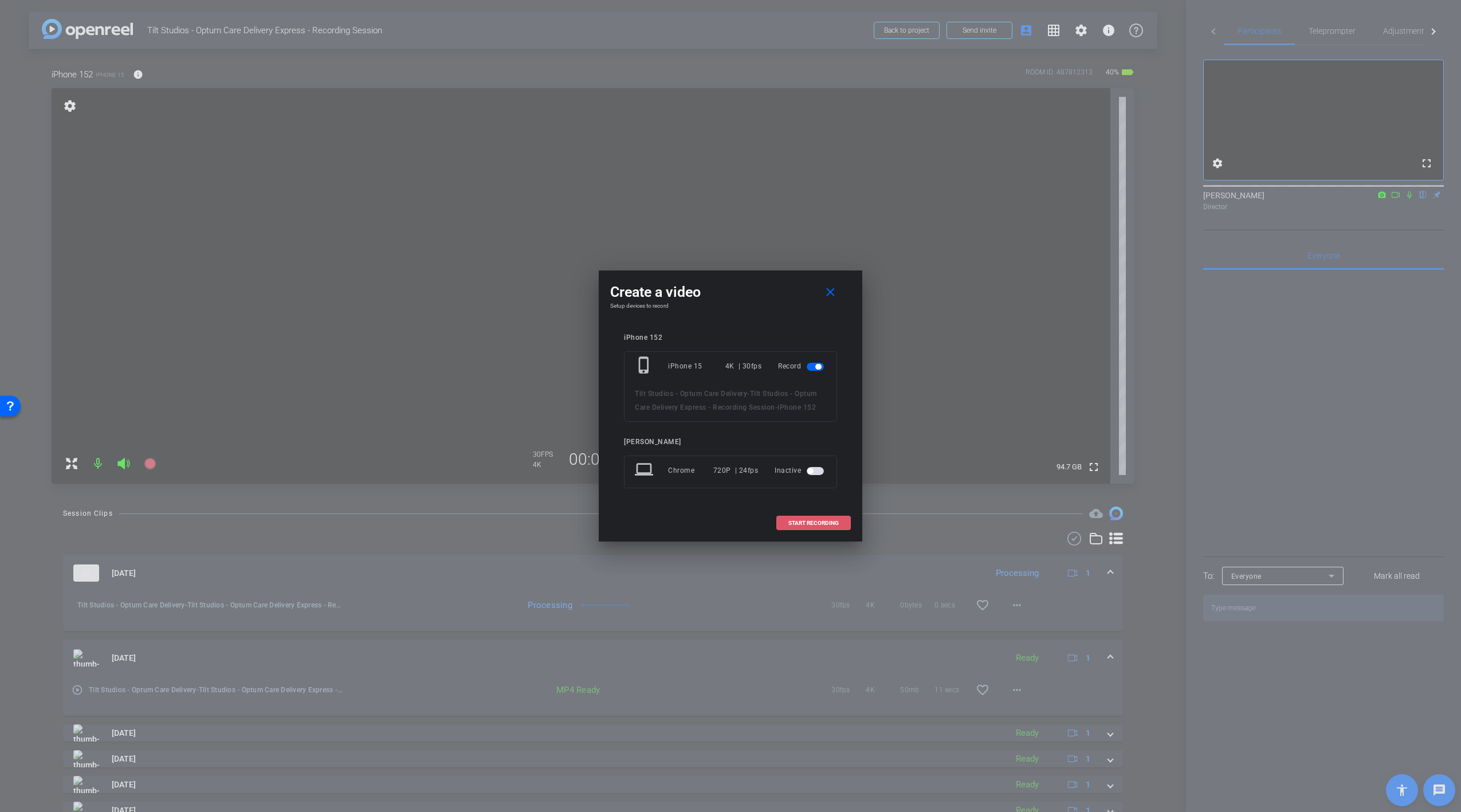
click at [810, 526] on span at bounding box center [813, 523] width 73 height 27
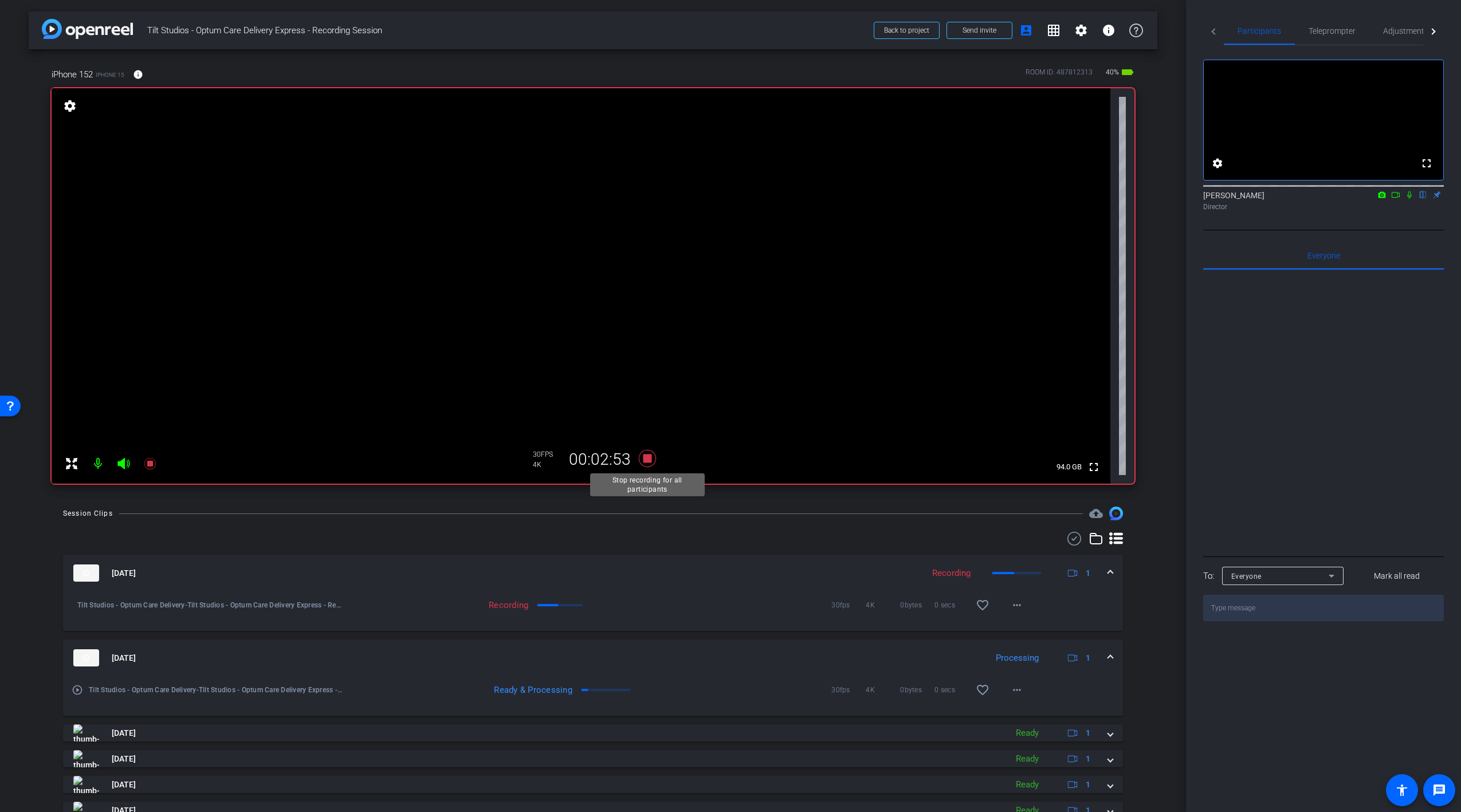
click at [643, 463] on icon at bounding box center [647, 457] width 27 height 20
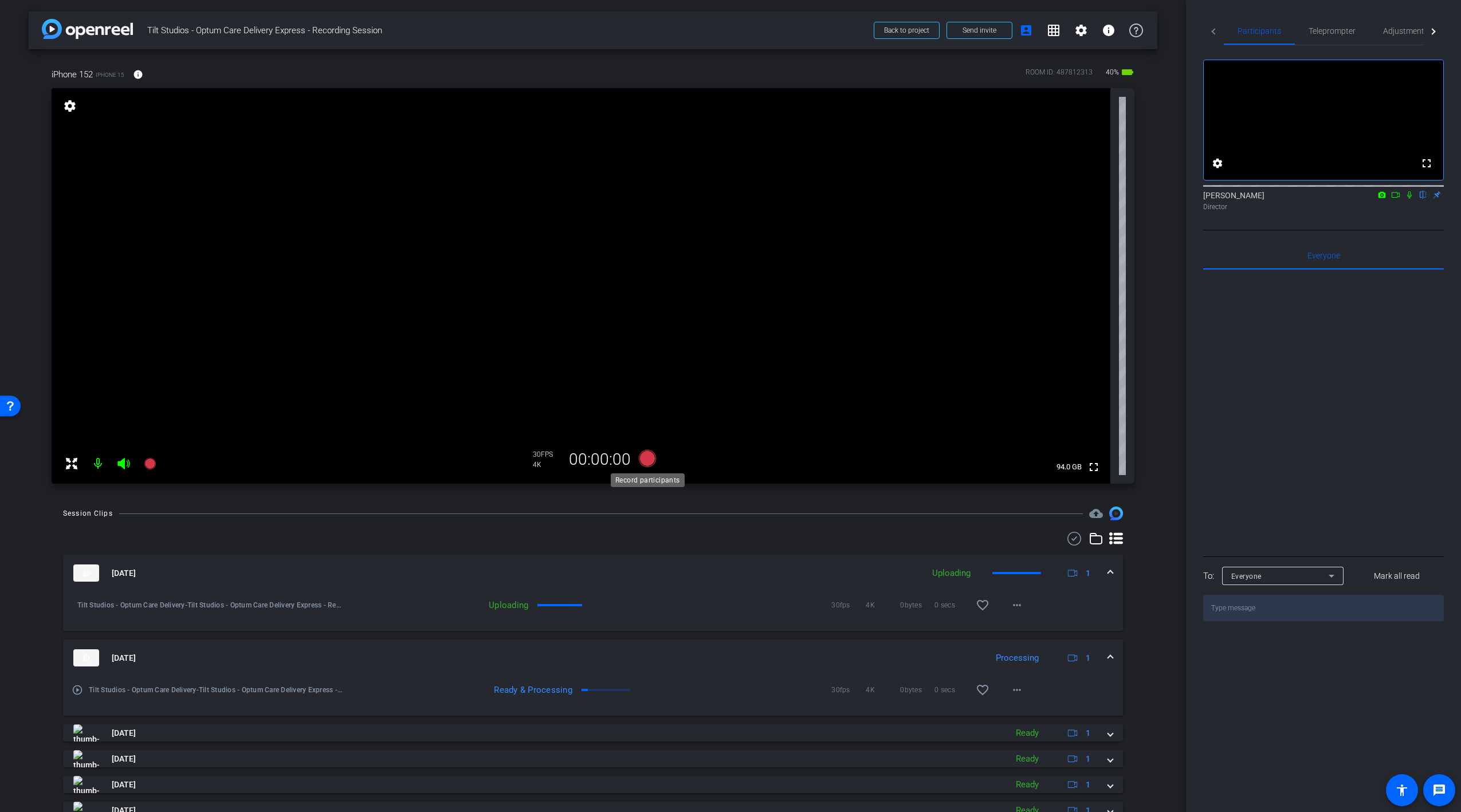
click at [644, 462] on icon at bounding box center [648, 458] width 17 height 17
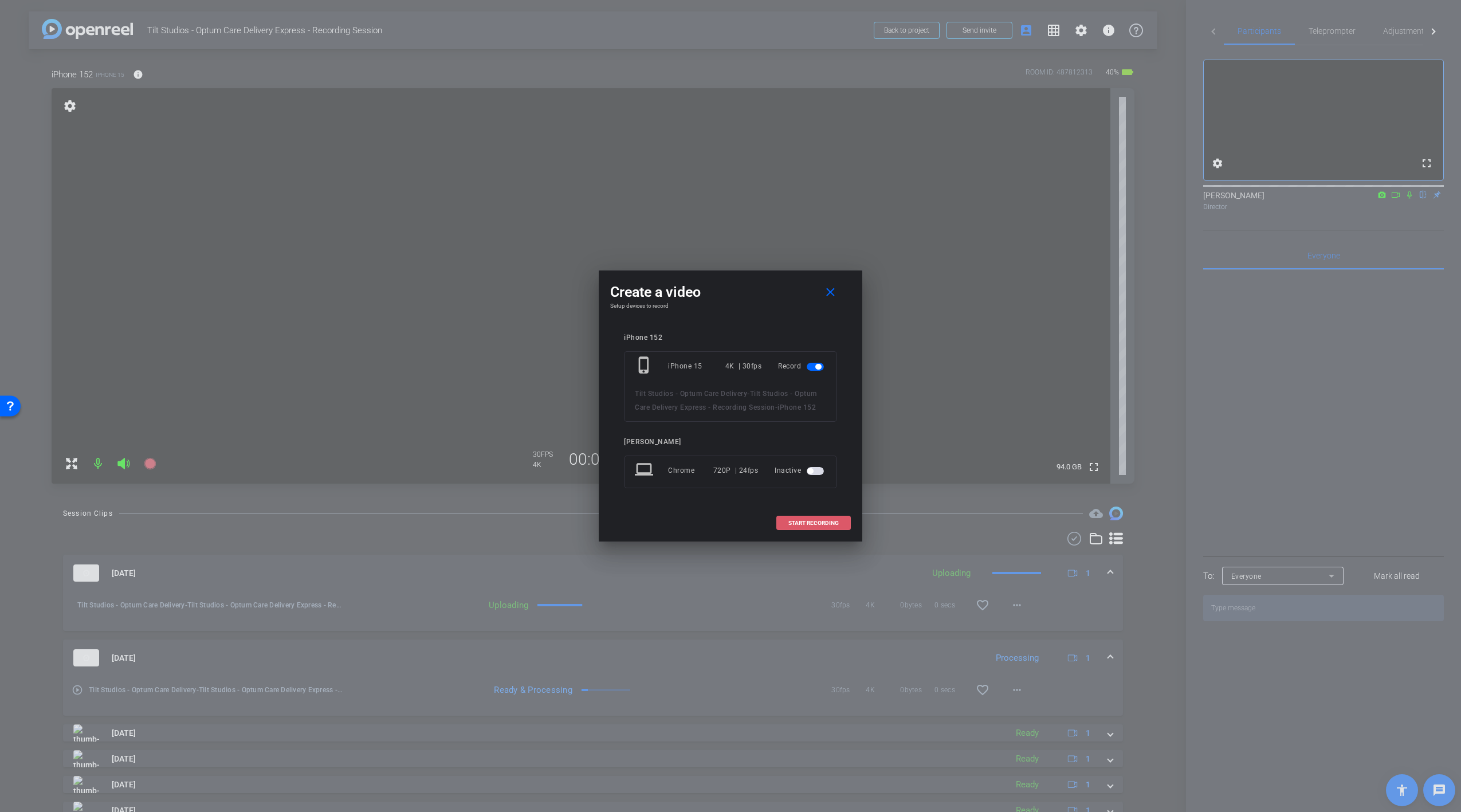
click at [820, 528] on span at bounding box center [813, 523] width 73 height 27
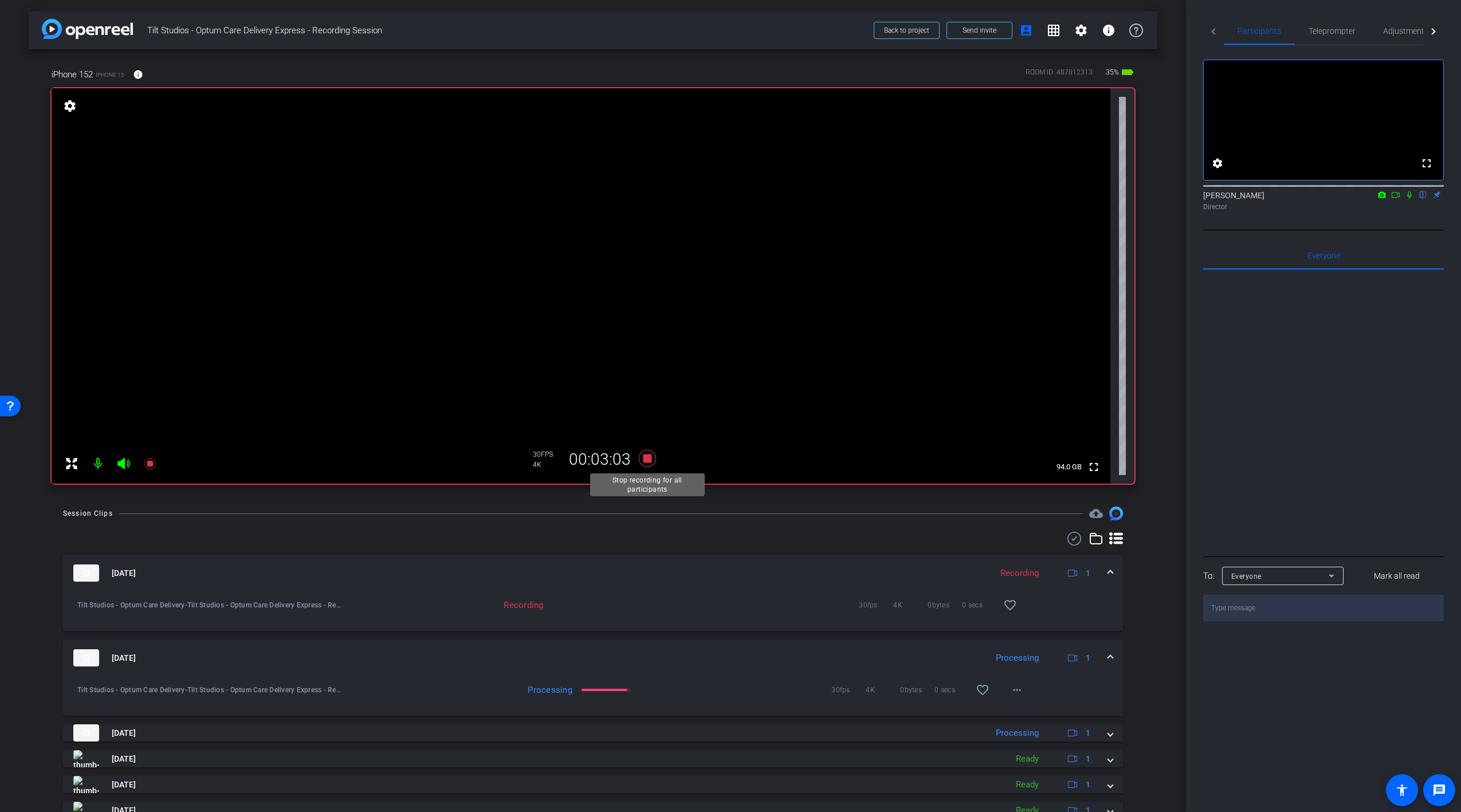
click at [649, 459] on icon at bounding box center [648, 458] width 17 height 17
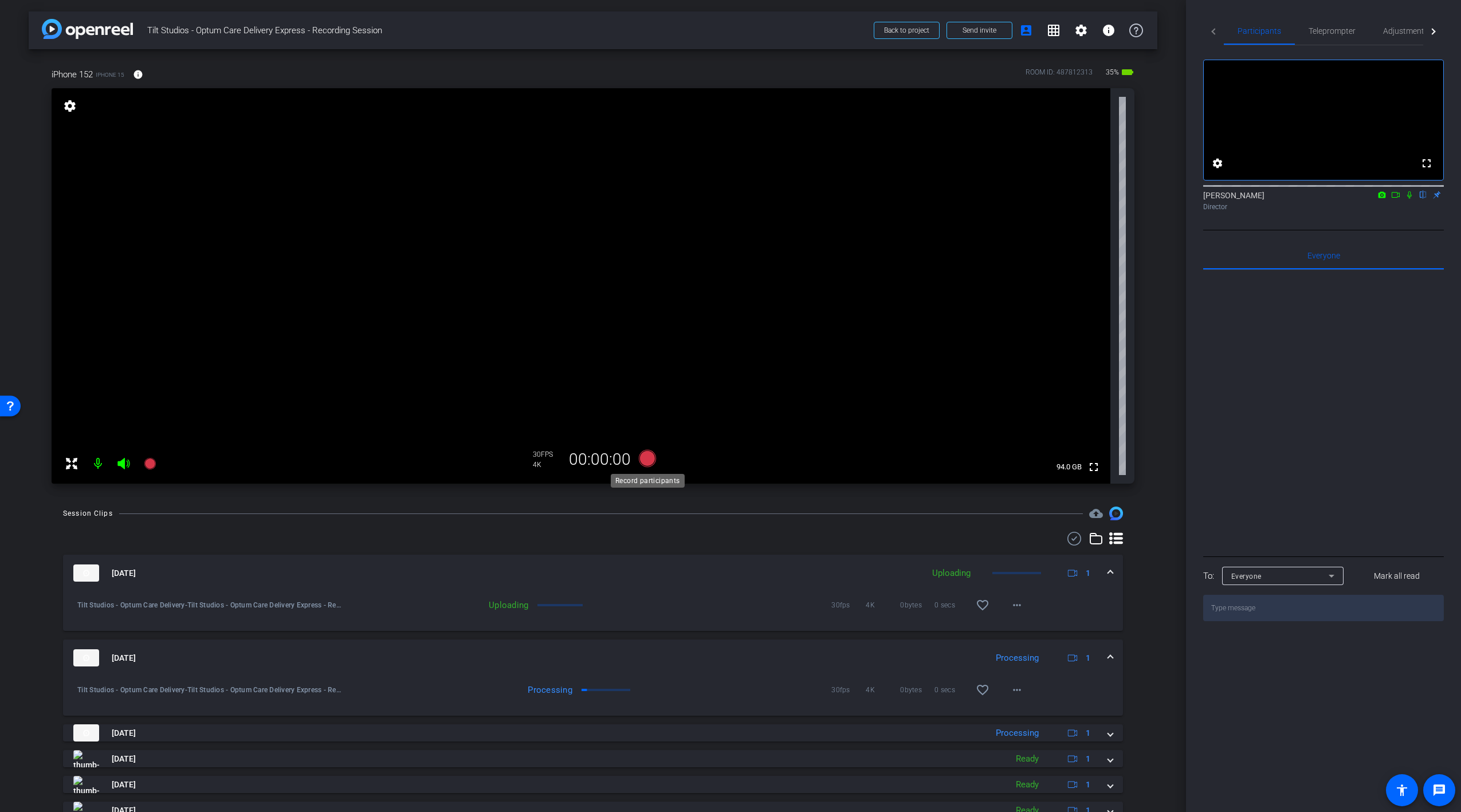
click at [648, 458] on icon at bounding box center [648, 458] width 17 height 17
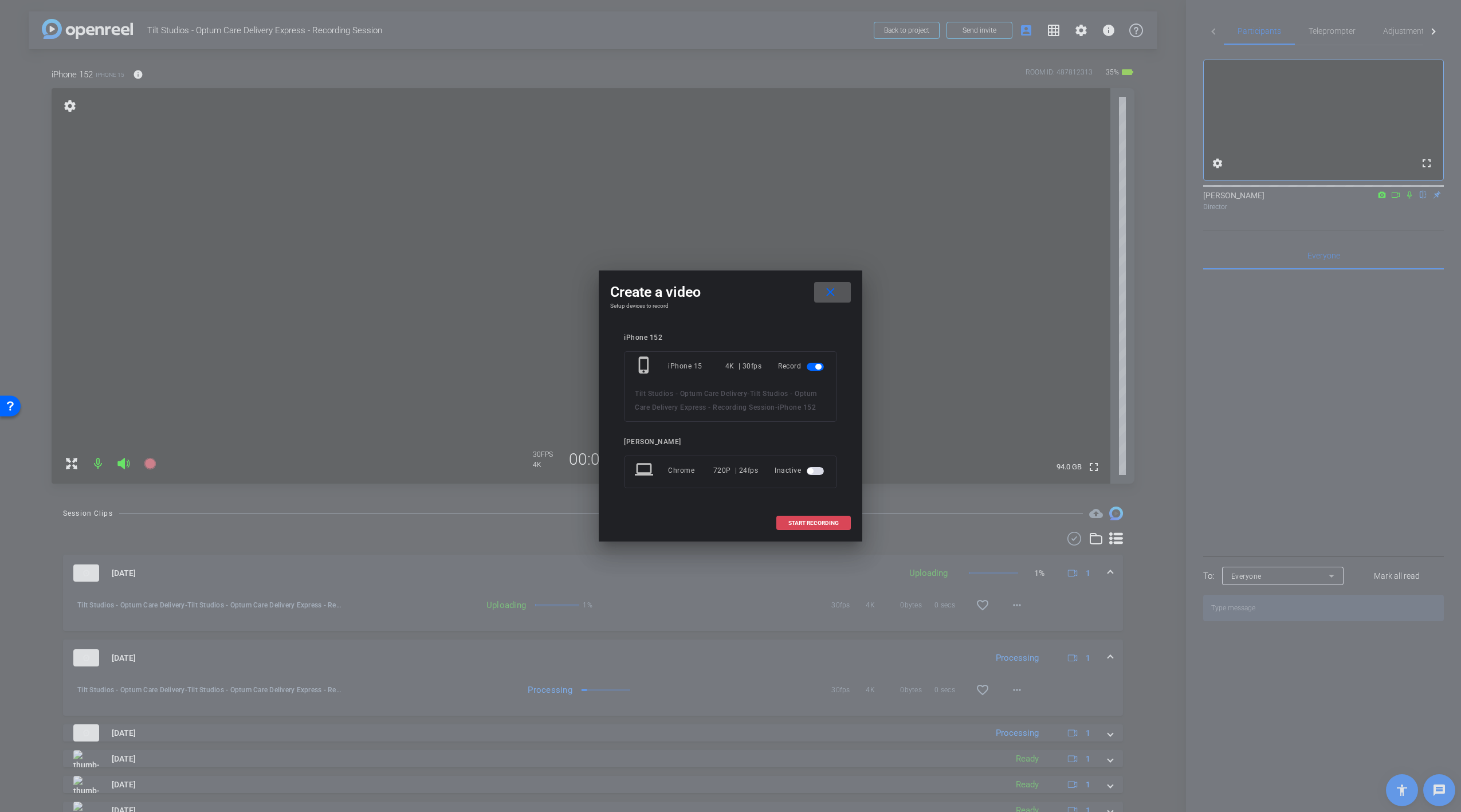
click at [817, 524] on span "START RECORDING" at bounding box center [813, 523] width 51 height 6
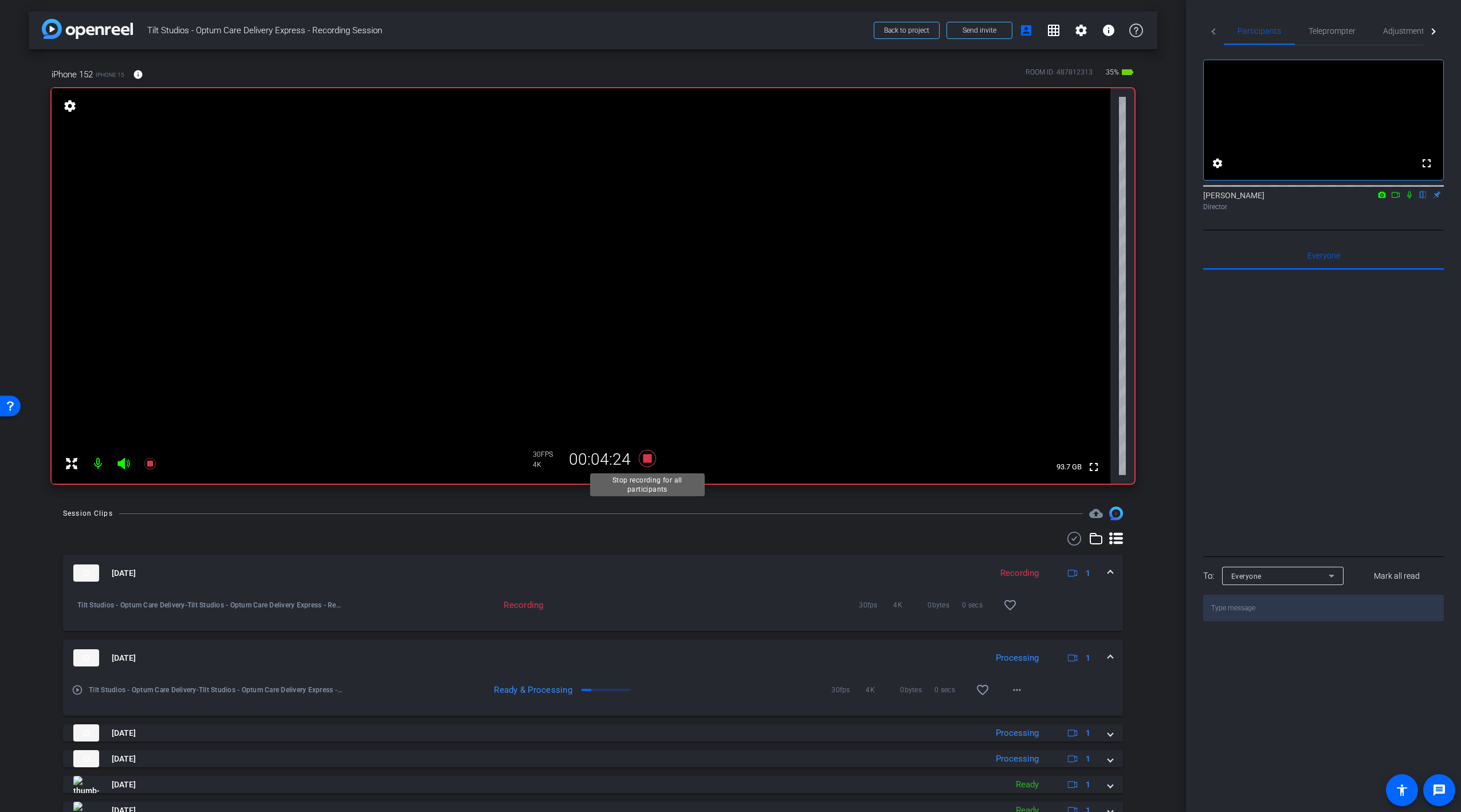
click at [643, 460] on icon at bounding box center [648, 458] width 17 height 17
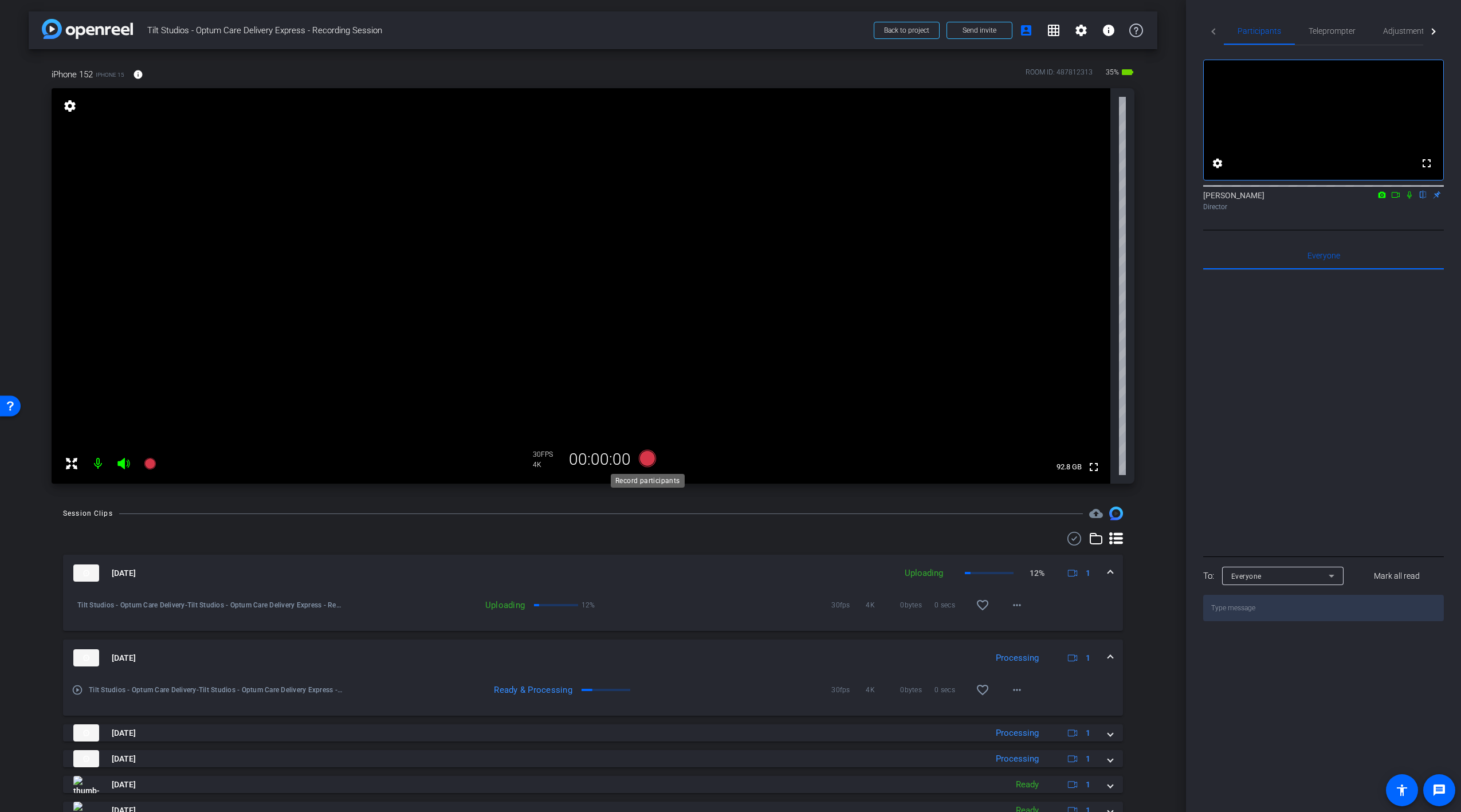
click at [652, 462] on icon at bounding box center [648, 458] width 17 height 17
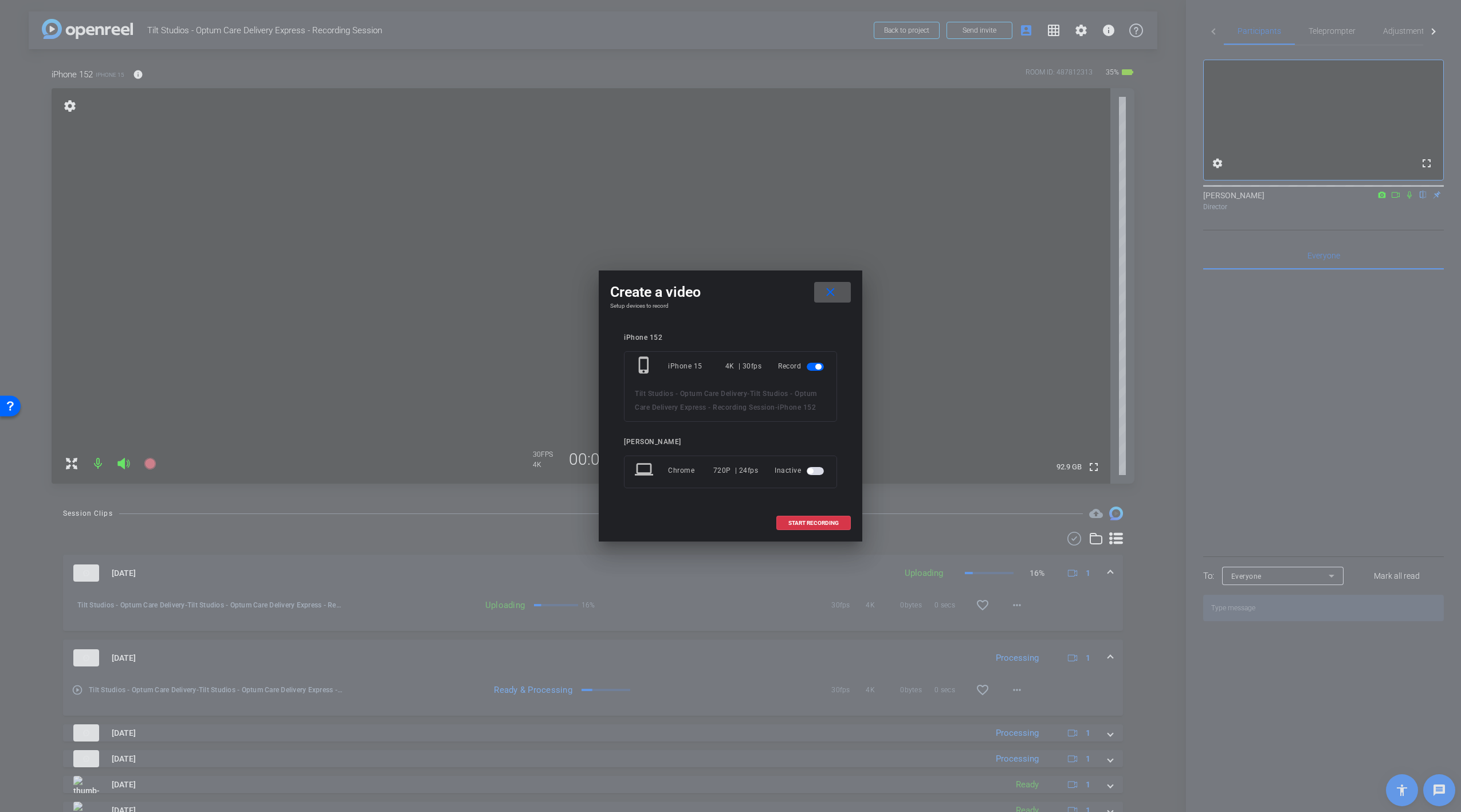
click at [833, 291] on mat-icon "close" at bounding box center [830, 292] width 15 height 15
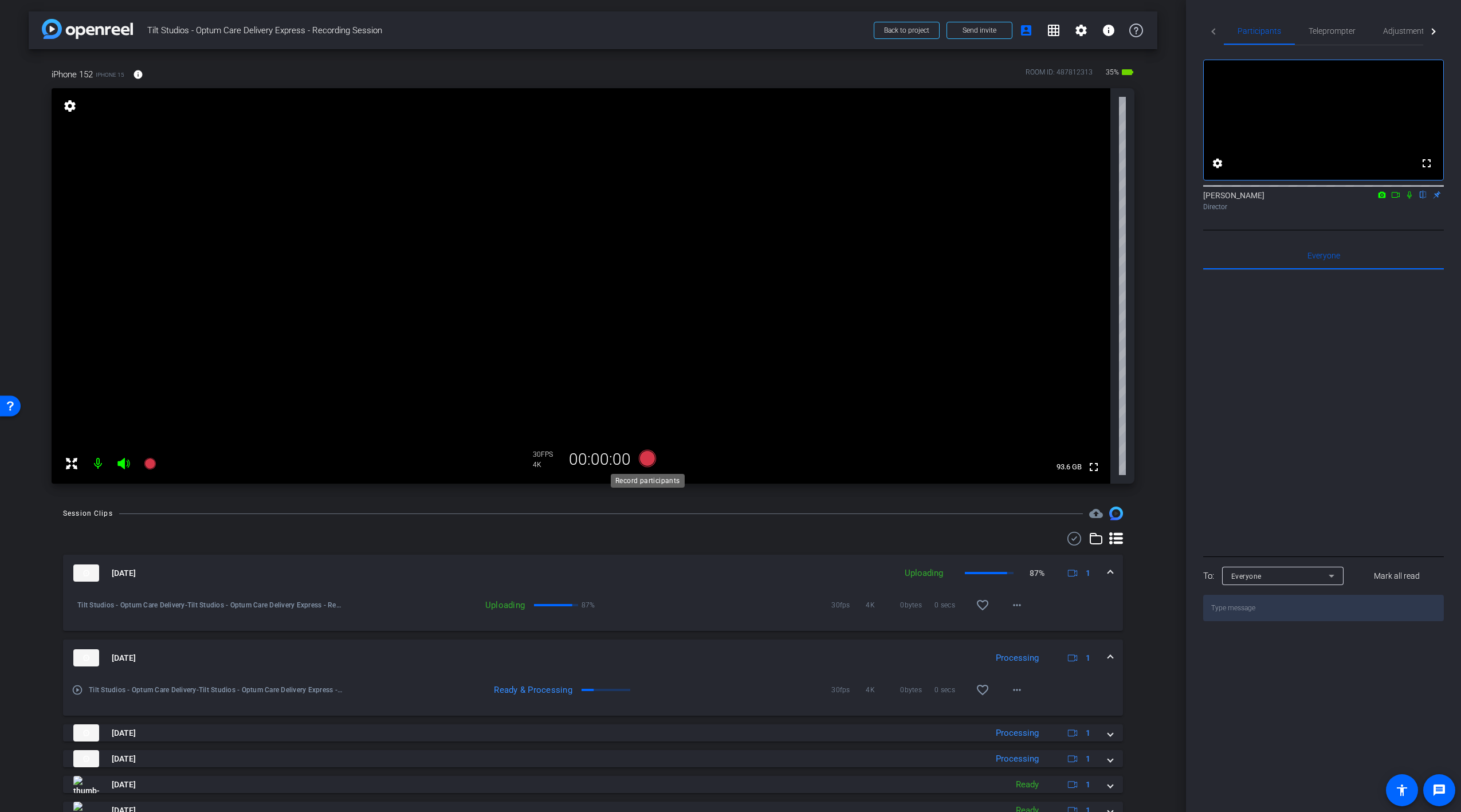
click at [660, 455] on icon at bounding box center [647, 457] width 27 height 20
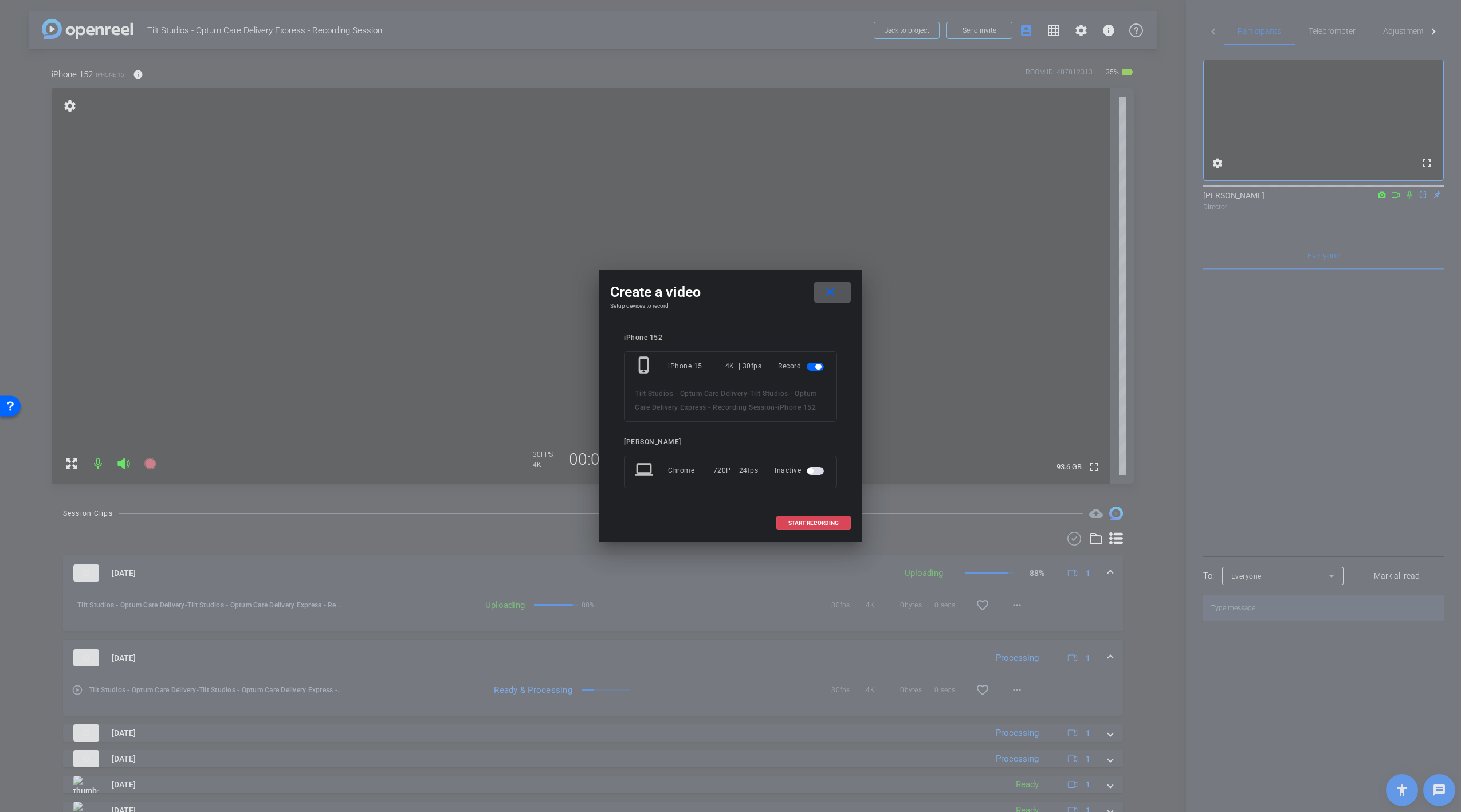
click at [820, 518] on span at bounding box center [813, 523] width 73 height 27
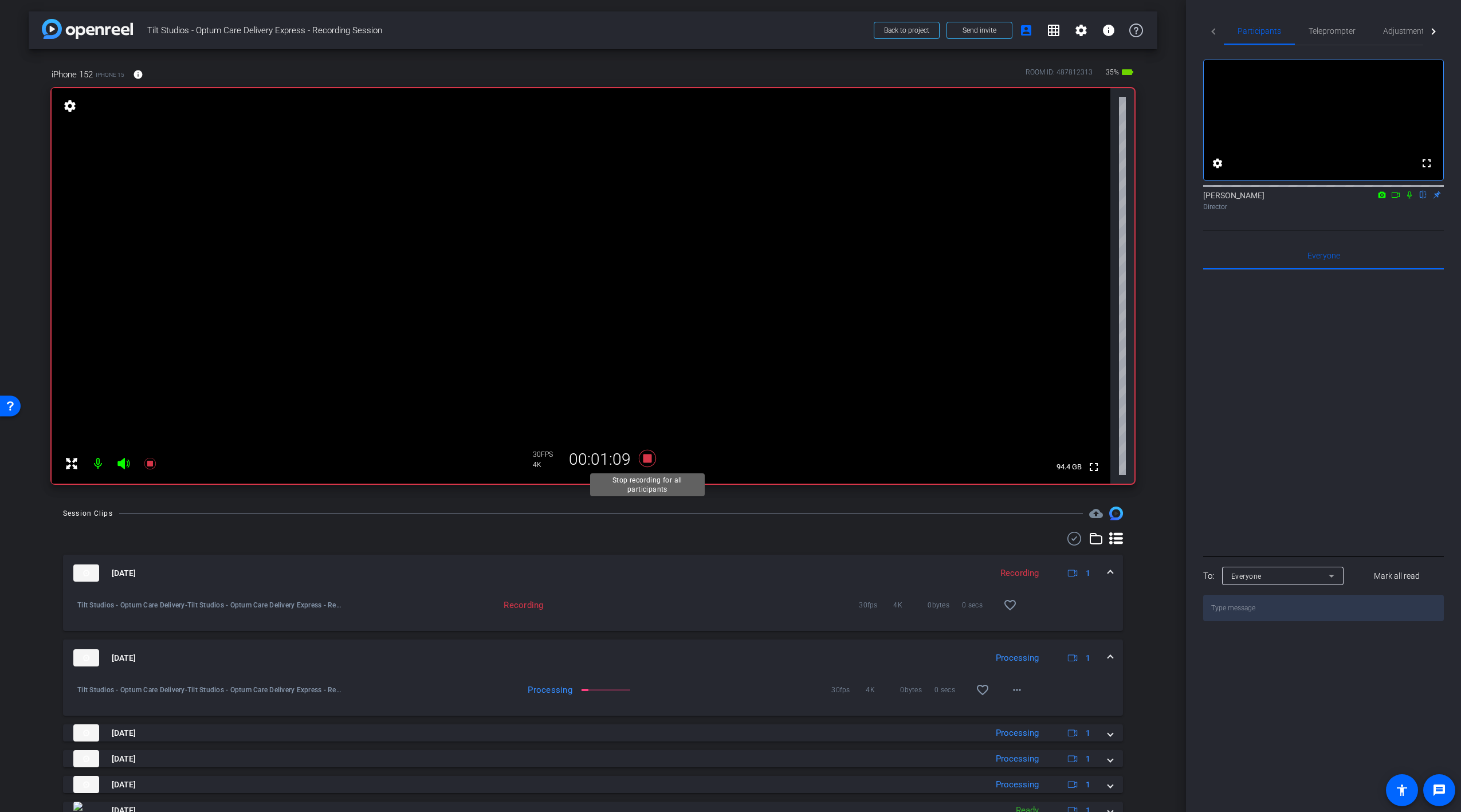
click at [649, 460] on icon at bounding box center [648, 458] width 17 height 17
